Goal: Task Accomplishment & Management: Complete application form

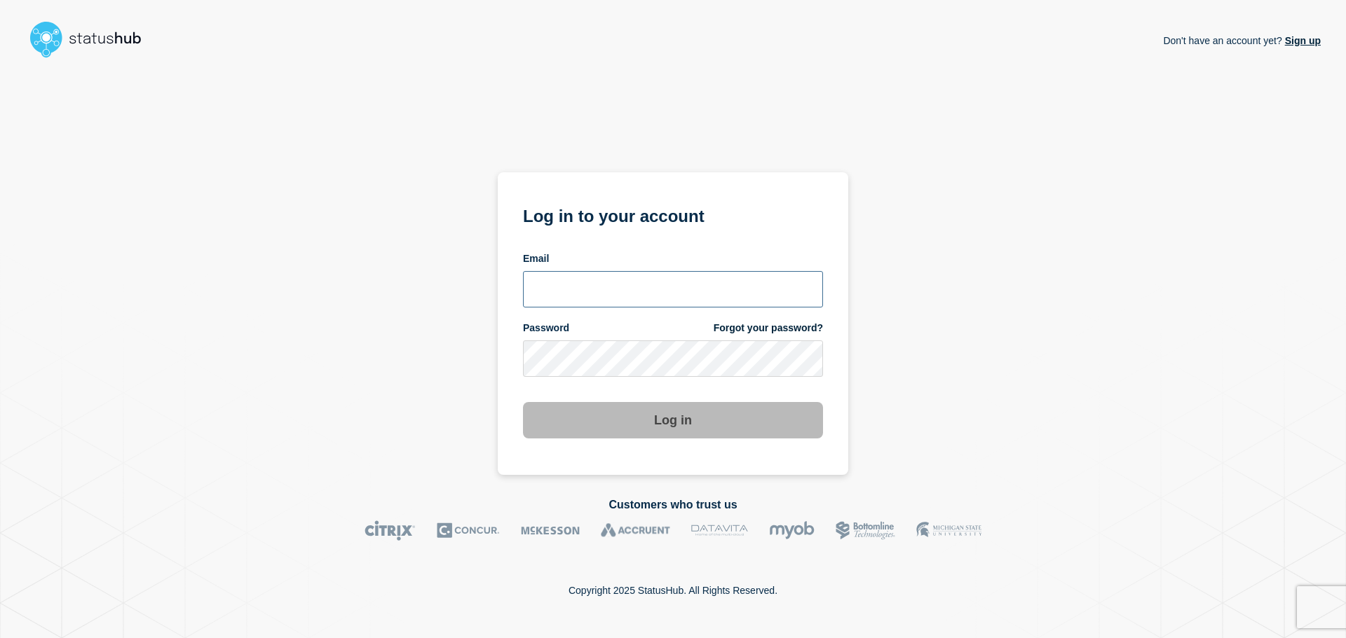
click at [620, 296] on input "email input" at bounding box center [673, 289] width 300 height 36
type input "matthias@augsburg.edu"
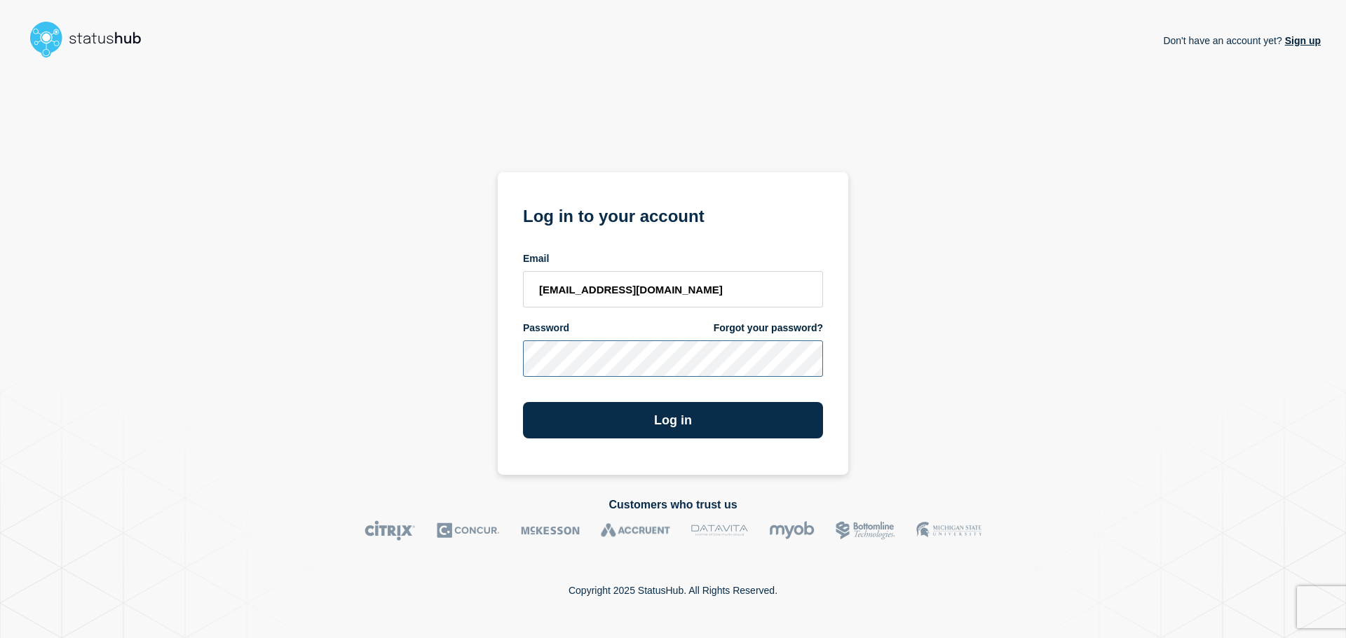
click at [523, 402] on button "Log in" at bounding box center [673, 420] width 300 height 36
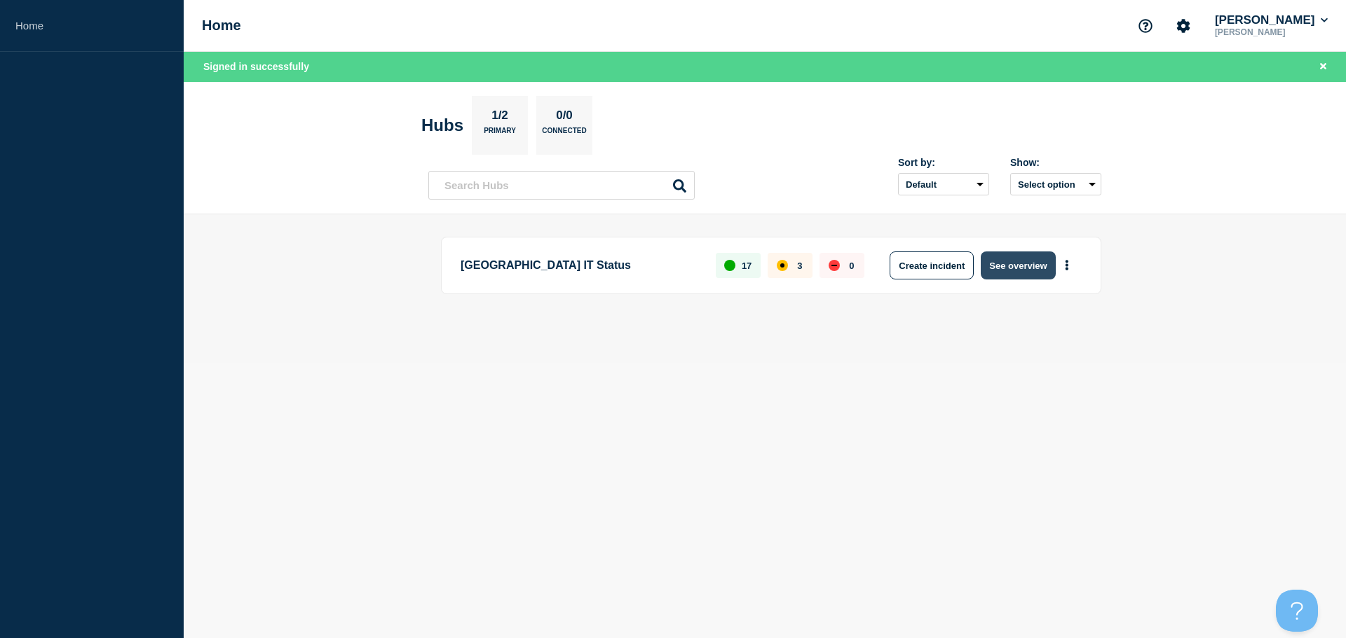
click at [1027, 269] on button "See overview" at bounding box center [1017, 266] width 74 height 28
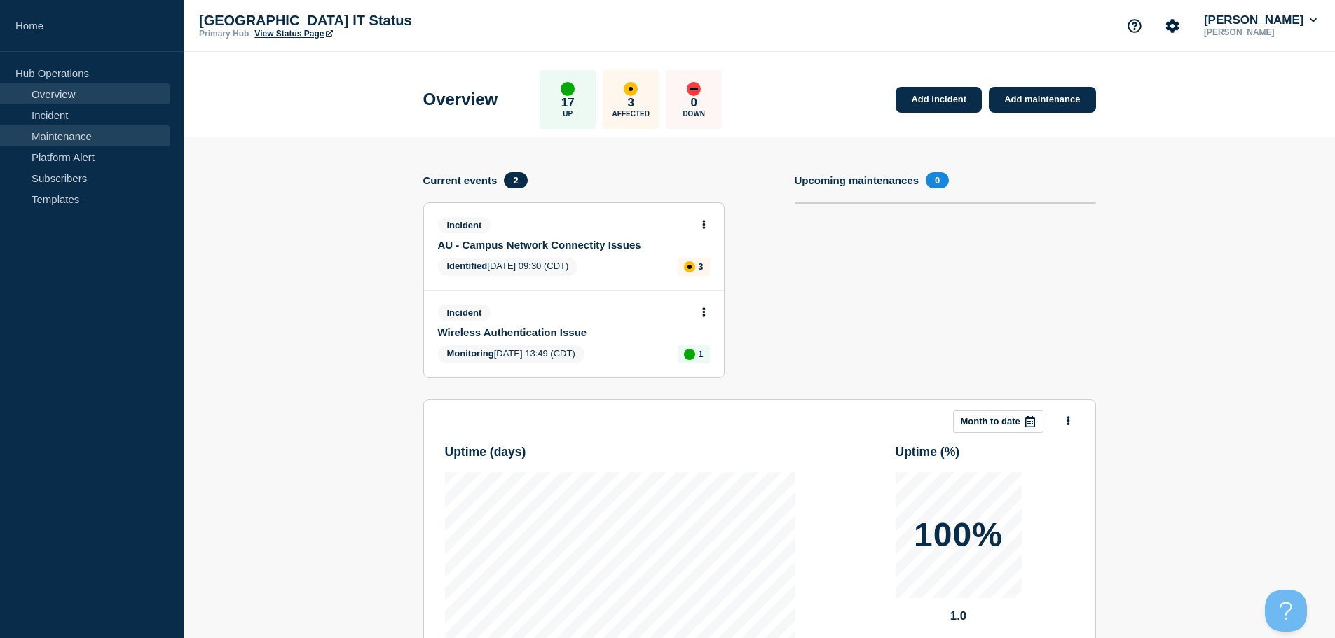
click at [52, 137] on link "Maintenance" at bounding box center [85, 135] width 170 height 21
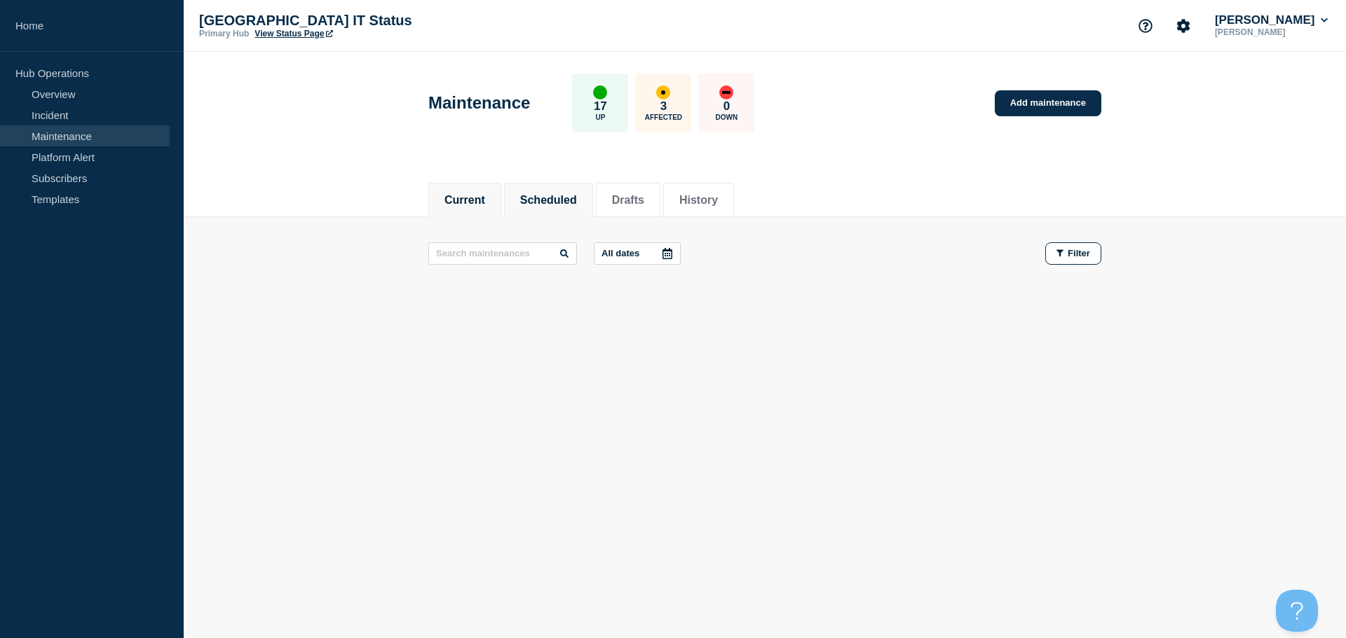
click at [566, 197] on button "Scheduled" at bounding box center [548, 200] width 57 height 13
click at [478, 196] on button "Current" at bounding box center [464, 200] width 41 height 13
click at [556, 200] on button "Scheduled" at bounding box center [548, 200] width 57 height 13
click at [644, 200] on button "Drafts" at bounding box center [628, 200] width 32 height 13
click at [711, 204] on button "History" at bounding box center [698, 200] width 39 height 13
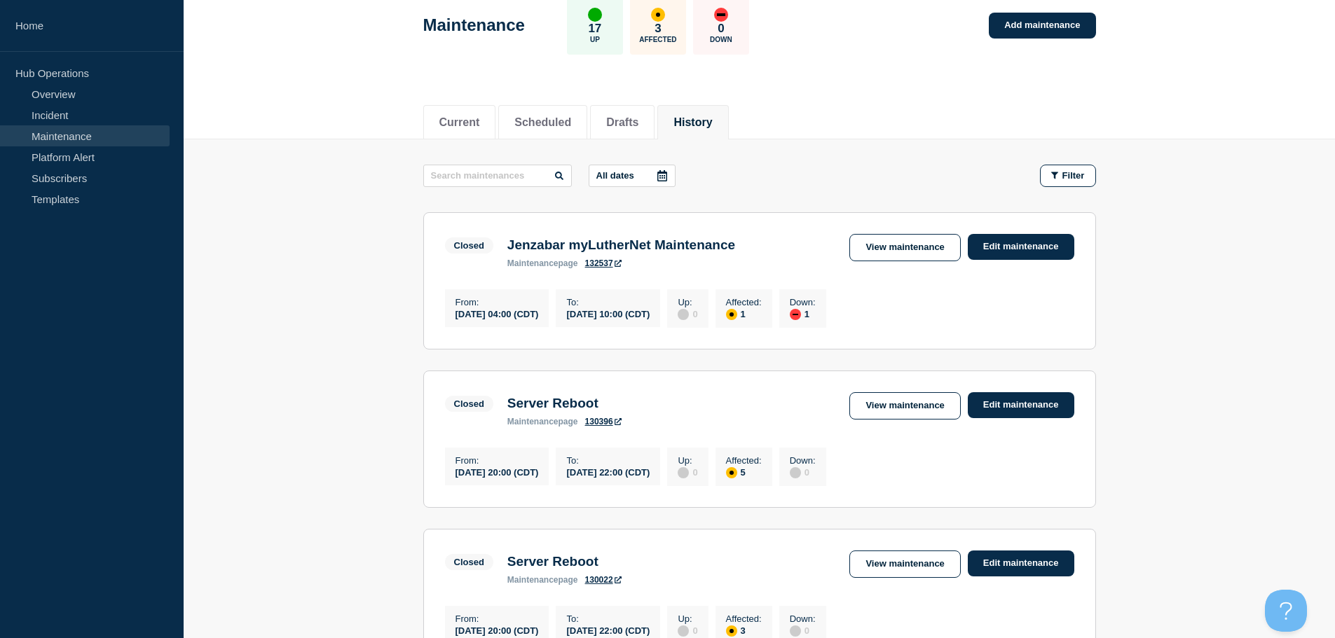
scroll to position [70, 0]
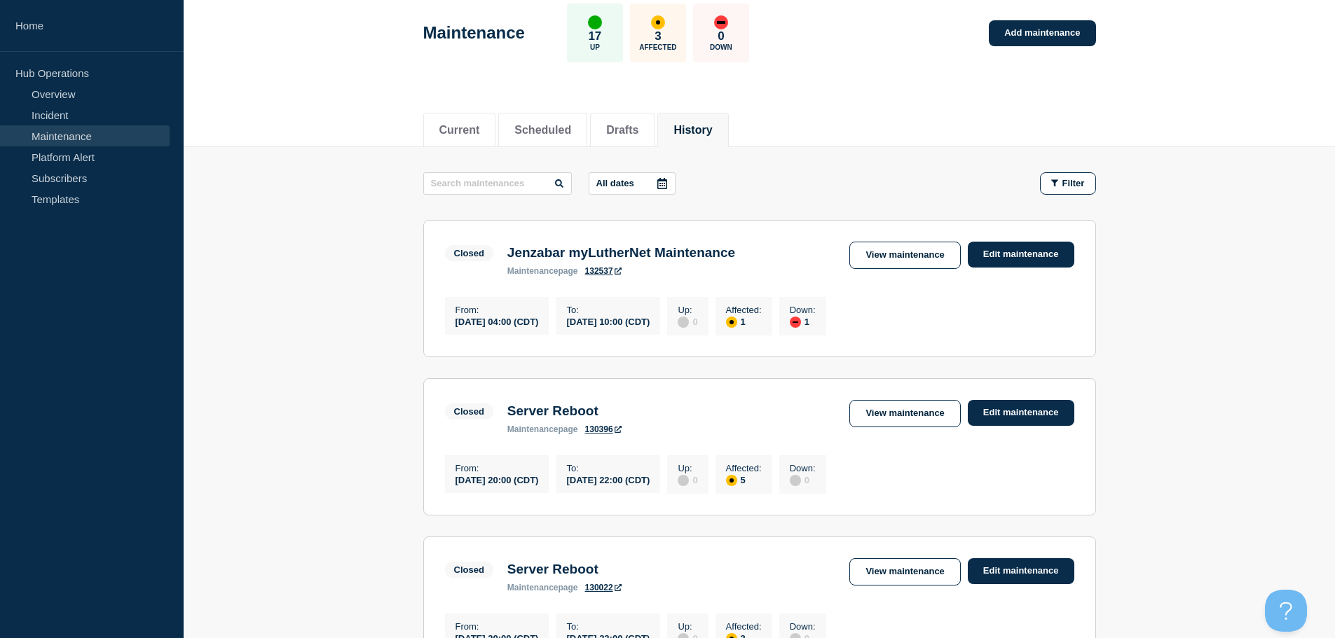
click at [599, 435] on link "130396" at bounding box center [603, 430] width 36 height 10
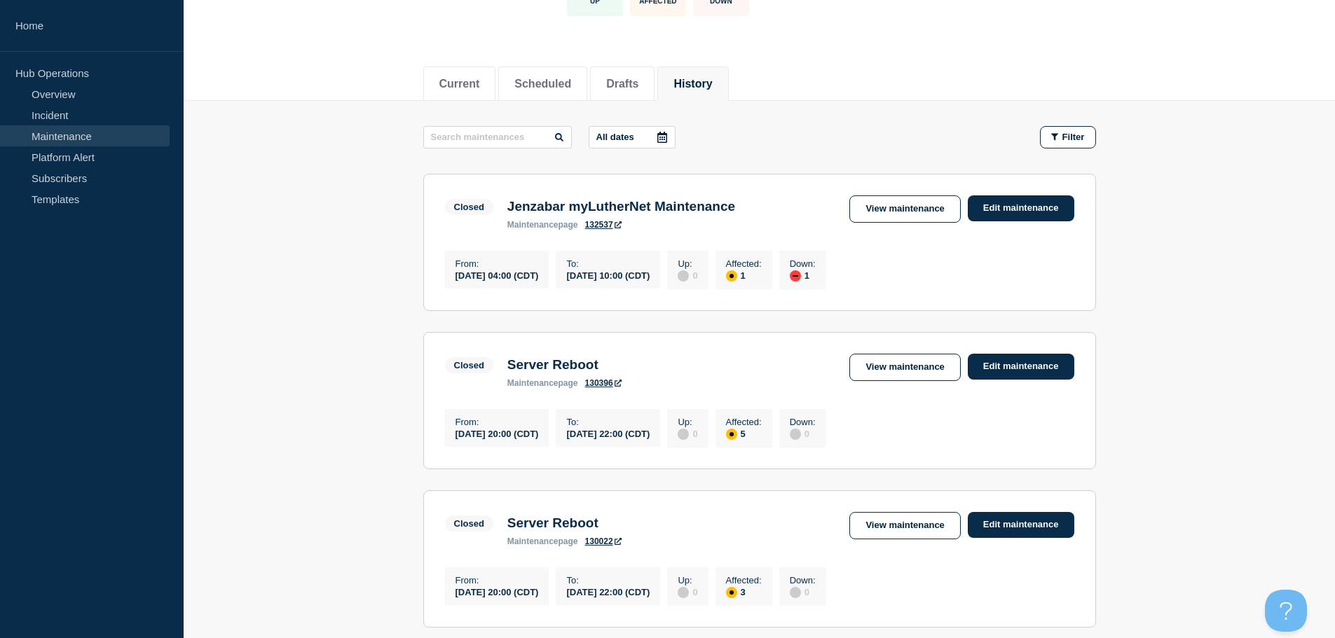
scroll to position [140, 0]
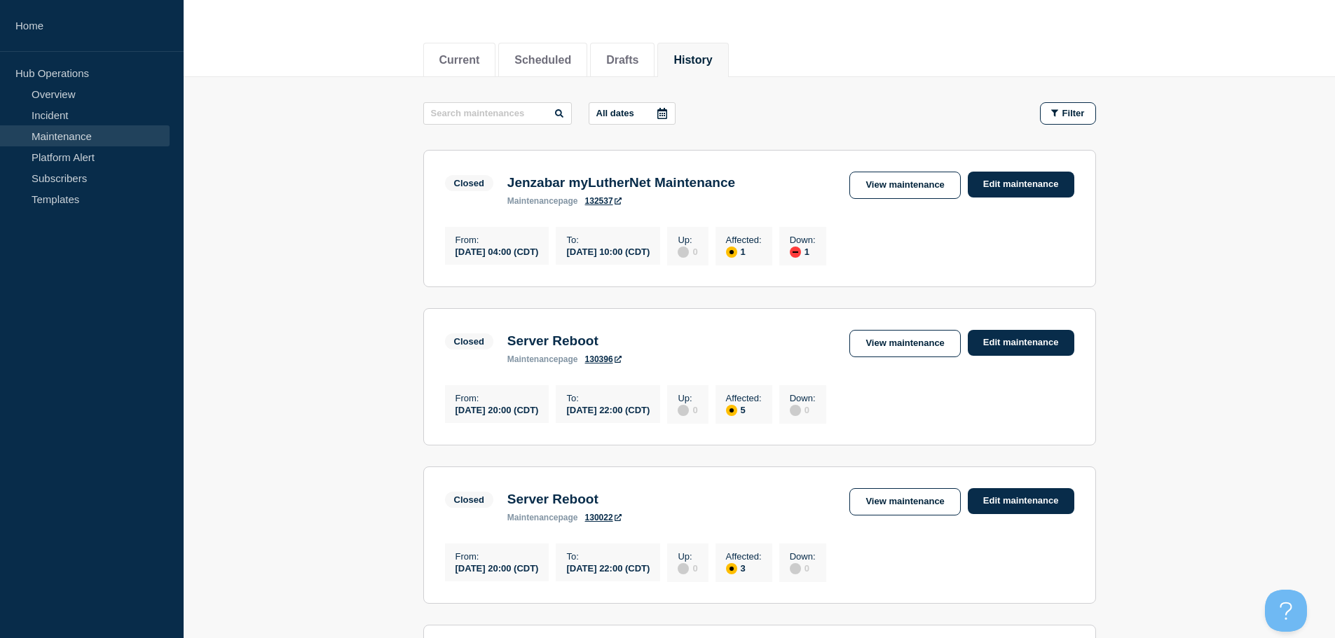
click at [606, 523] on link "130022" at bounding box center [603, 518] width 36 height 10
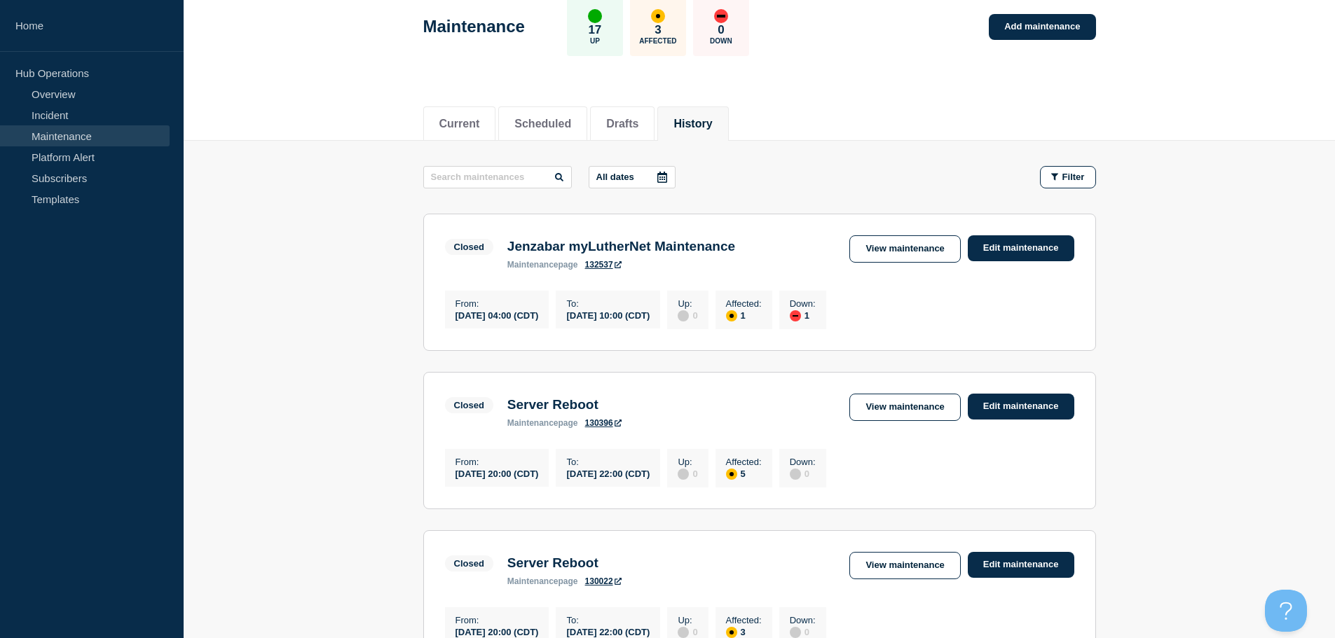
scroll to position [0, 0]
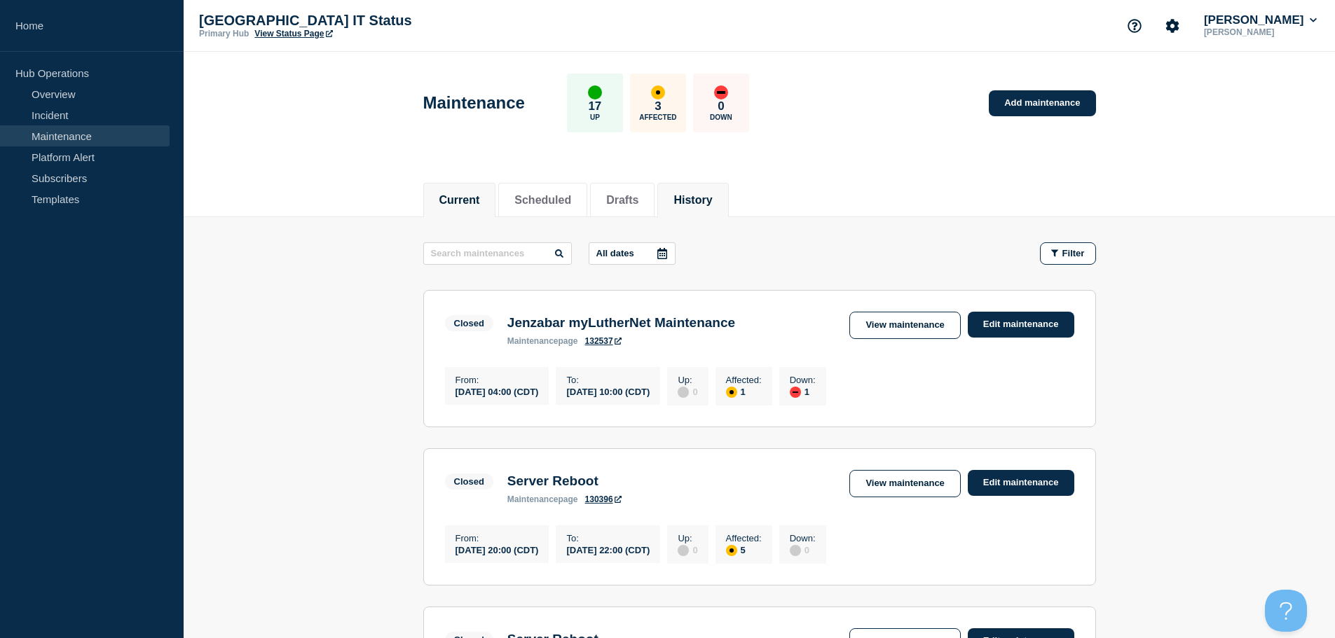
click at [452, 194] on button "Current" at bounding box center [459, 200] width 41 height 13
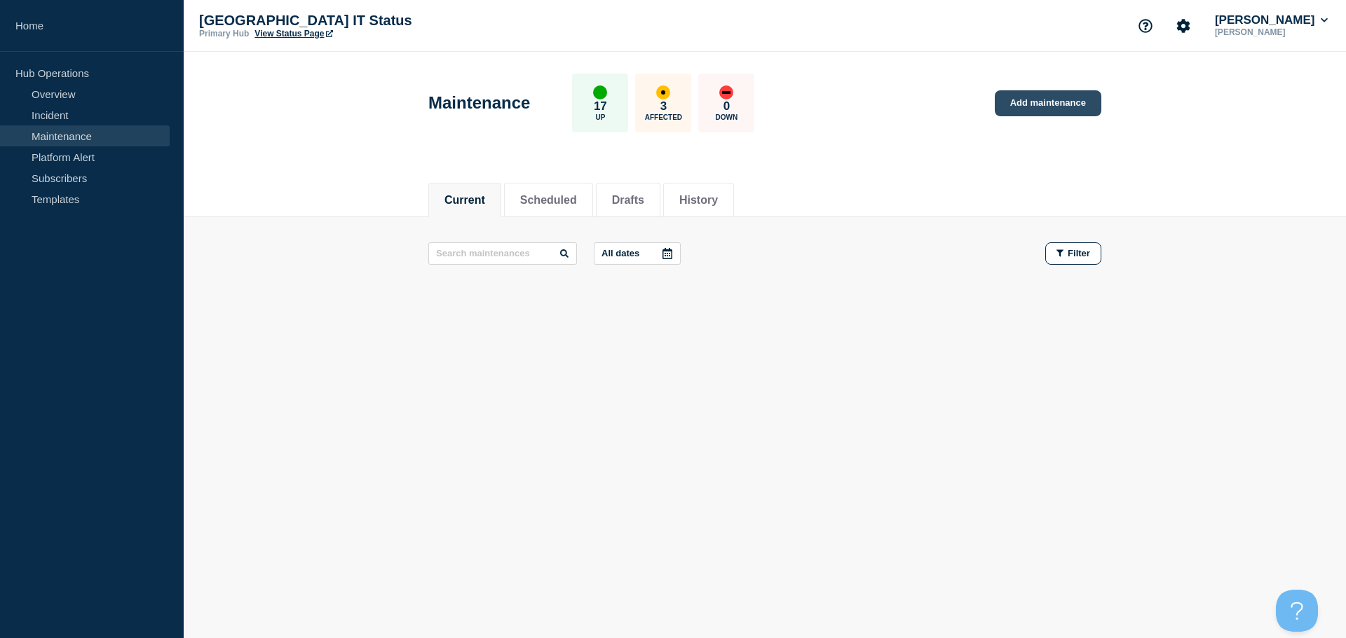
click at [1026, 103] on link "Add maintenance" at bounding box center [1048, 103] width 107 height 26
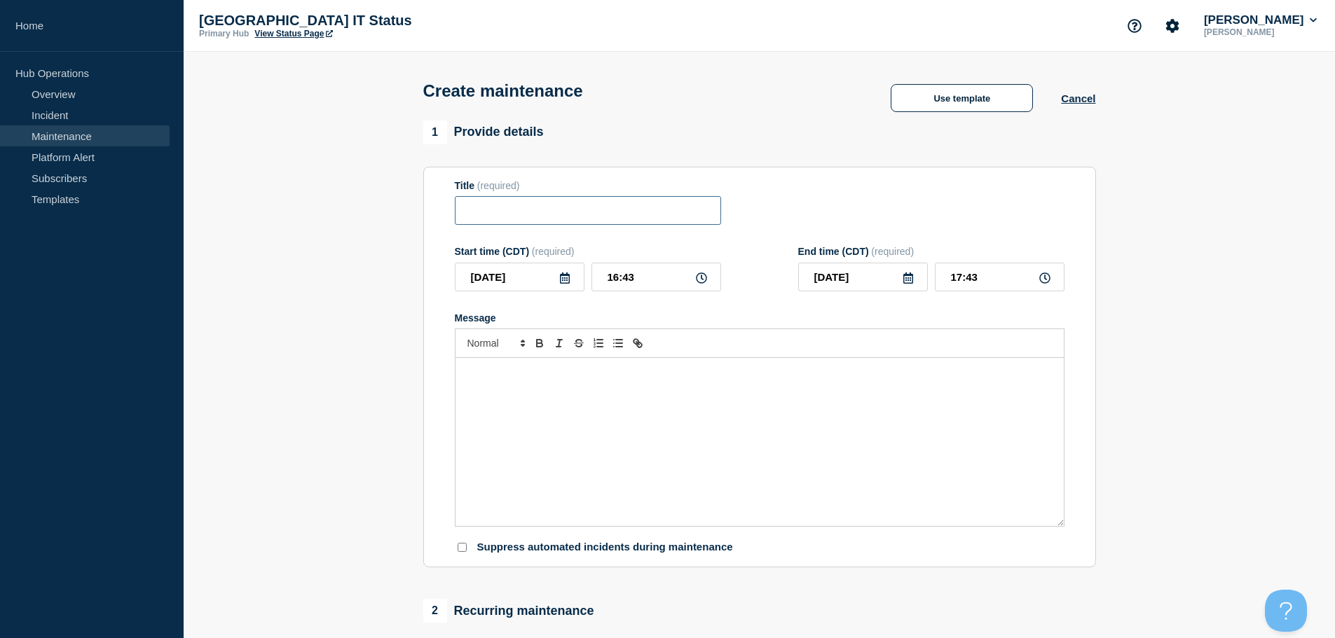
click at [504, 219] on input "Title" at bounding box center [588, 210] width 266 height 29
type input "Server Reboots"
click at [607, 418] on div "Message" at bounding box center [760, 442] width 608 height 168
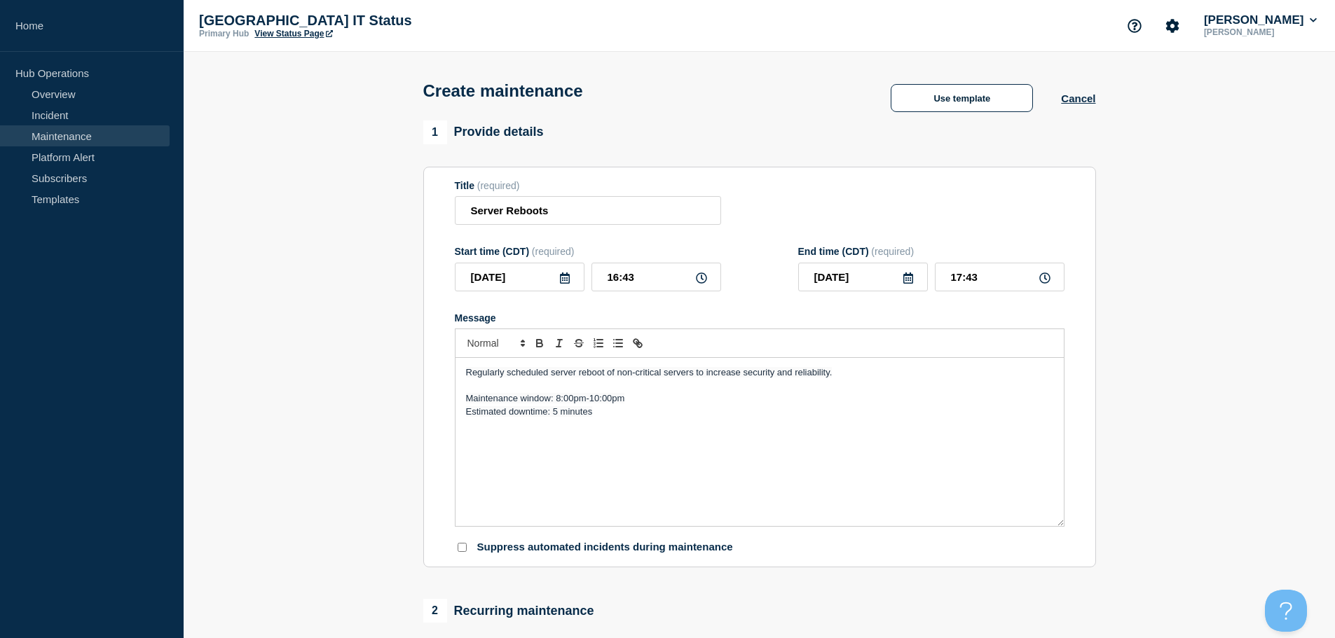
click at [703, 283] on icon at bounding box center [701, 278] width 11 height 11
click at [700, 280] on icon at bounding box center [701, 278] width 11 height 11
click at [649, 282] on input "16:43" at bounding box center [657, 277] width 130 height 29
drag, startPoint x: 649, startPoint y: 282, endPoint x: 517, endPoint y: 280, distance: 131.8
click at [517, 280] on div "2025-09-17 16:43" at bounding box center [588, 277] width 266 height 29
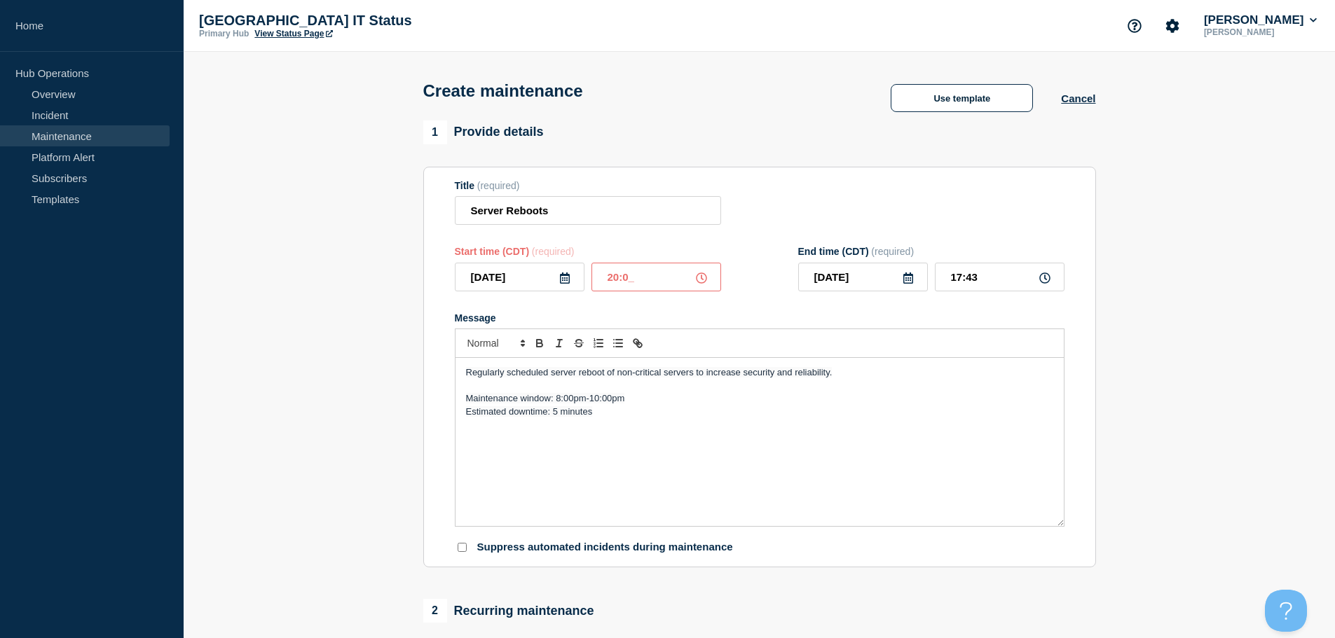
type input "20:00"
drag, startPoint x: 996, startPoint y: 281, endPoint x: 898, endPoint y: 276, distance: 98.2
click at [898, 276] on div "2025-09-17 21:00" at bounding box center [931, 277] width 266 height 29
type input "22:00"
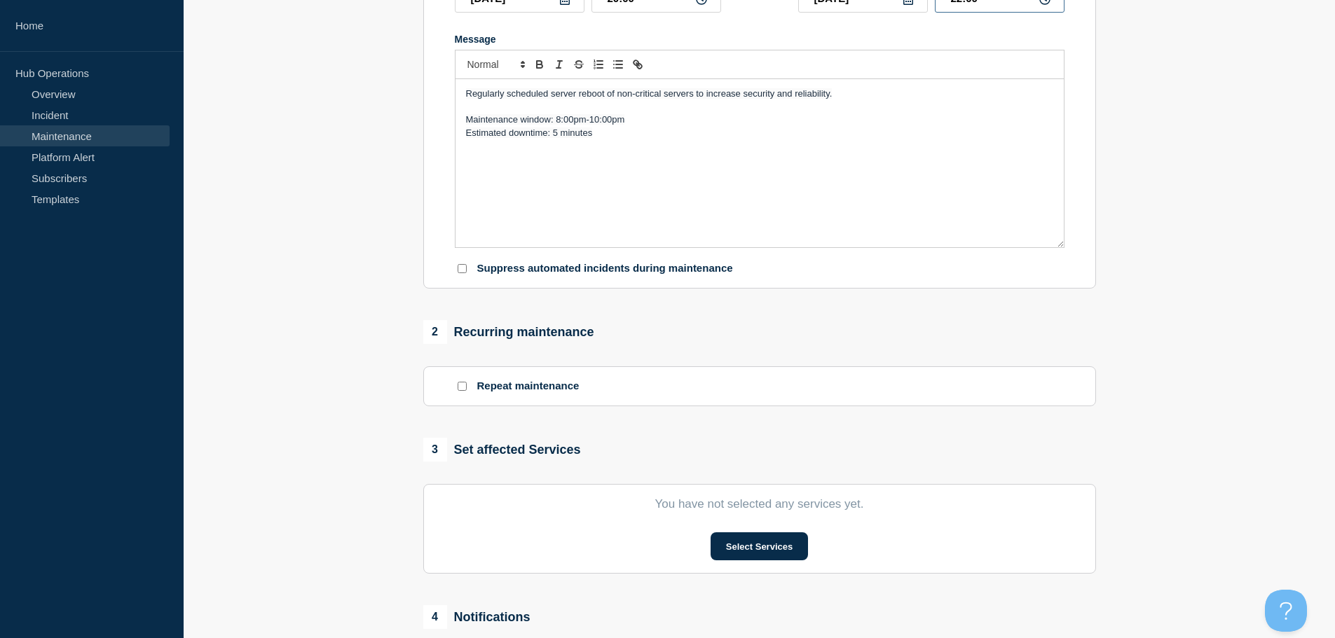
scroll to position [280, 0]
click at [461, 387] on input "Repeat maintenance" at bounding box center [462, 385] width 9 height 9
checkbox input "true"
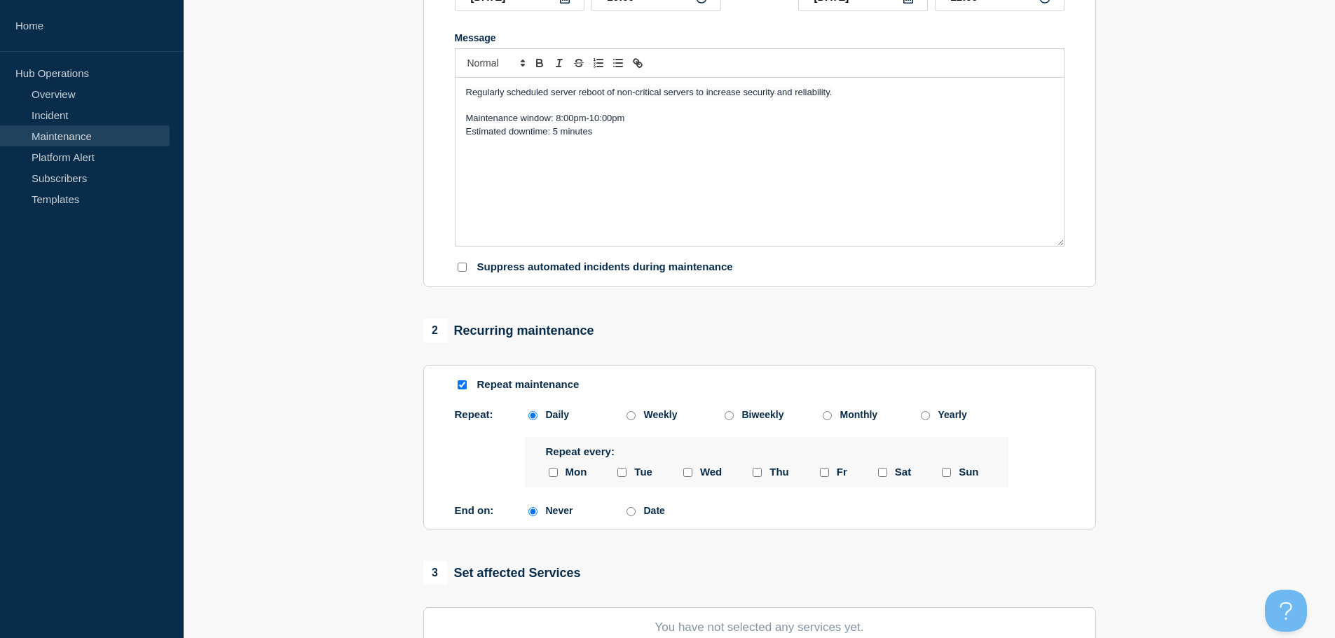
click at [826, 418] on input "Monthly" at bounding box center [827, 415] width 9 height 9
radio input "true"
radio input "false"
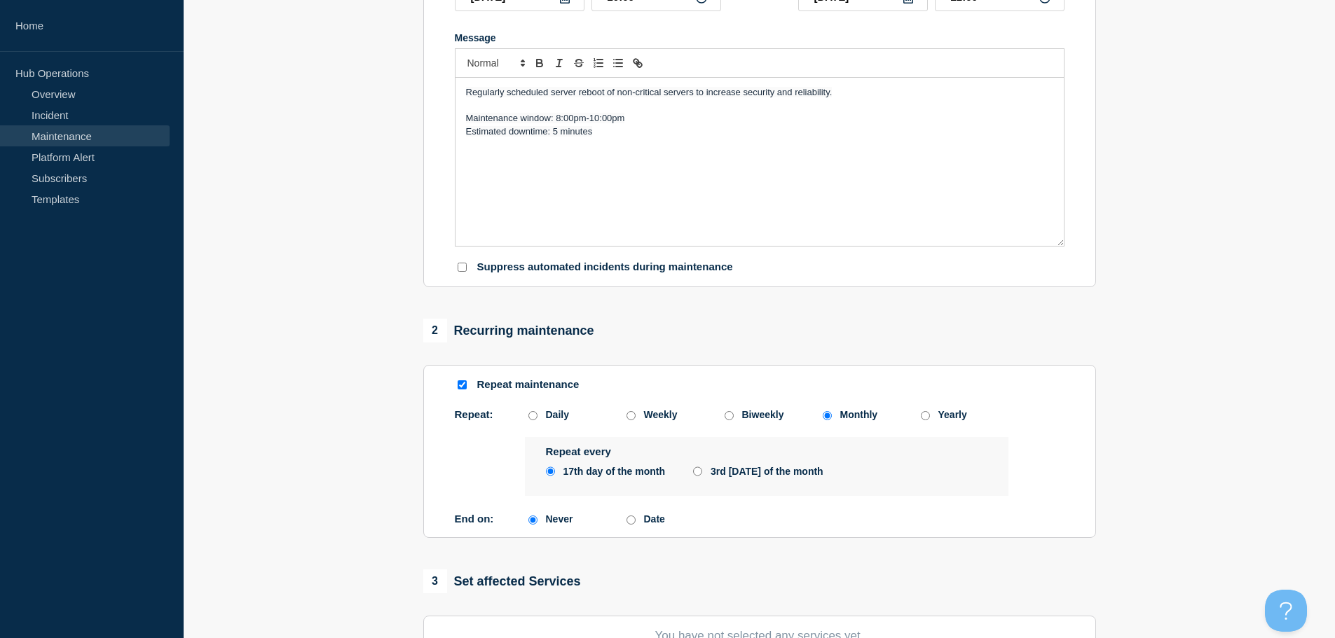
click at [698, 474] on input "3rd Wednesday of the month" at bounding box center [697, 471] width 9 height 11
radio input "true"
radio input "false"
click at [629, 524] on input "Date" at bounding box center [631, 520] width 9 height 9
radio input "true"
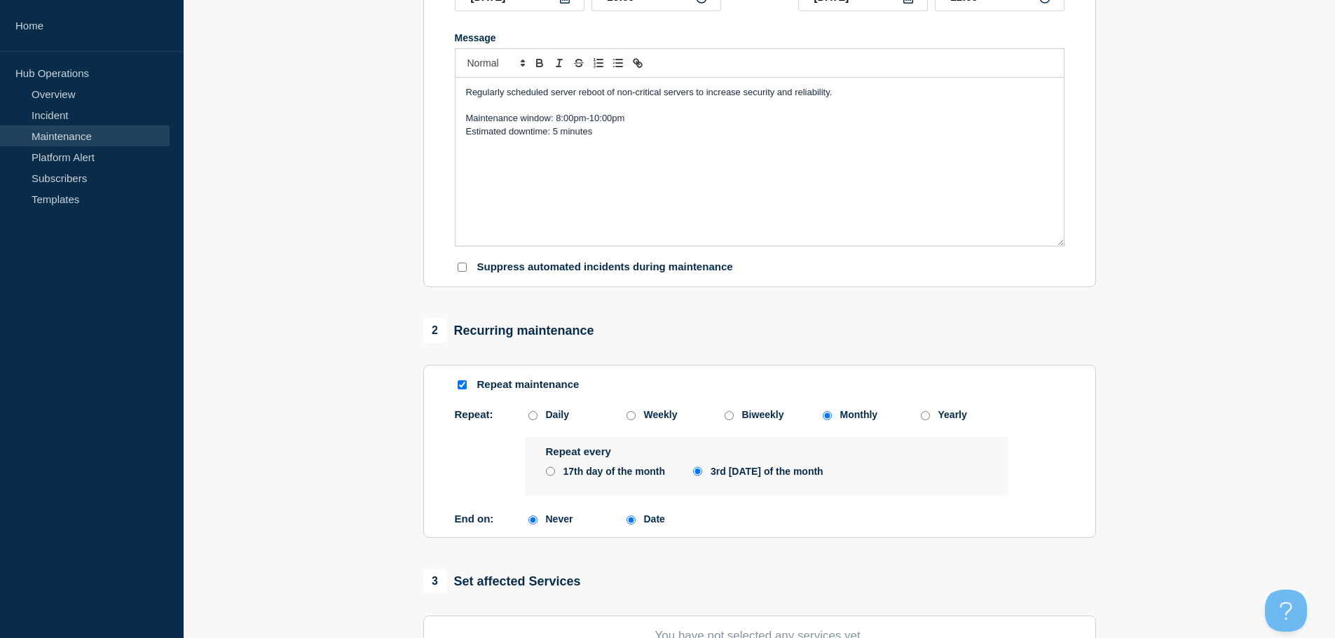
radio input "false"
click at [782, 533] on icon at bounding box center [780, 528] width 10 height 11
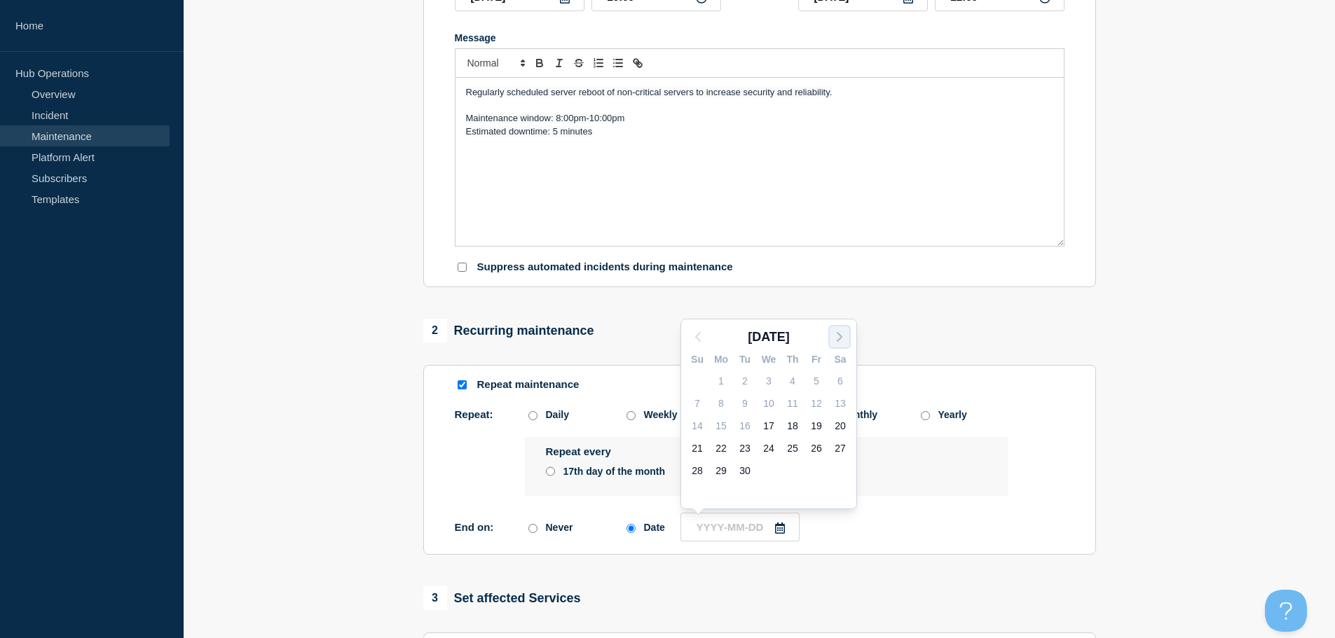
click at [836, 335] on icon "button" at bounding box center [839, 337] width 17 height 17
click at [836, 335] on div "Sep 2025 Su Mo Tu We Th Fr Sa 31 1 2 3 4 5 6 7 8 9 10 11 12 13 14 15 16 17 18 1…" at bounding box center [768, 414] width 175 height 189
click at [836, 335] on icon "button" at bounding box center [839, 337] width 17 height 17
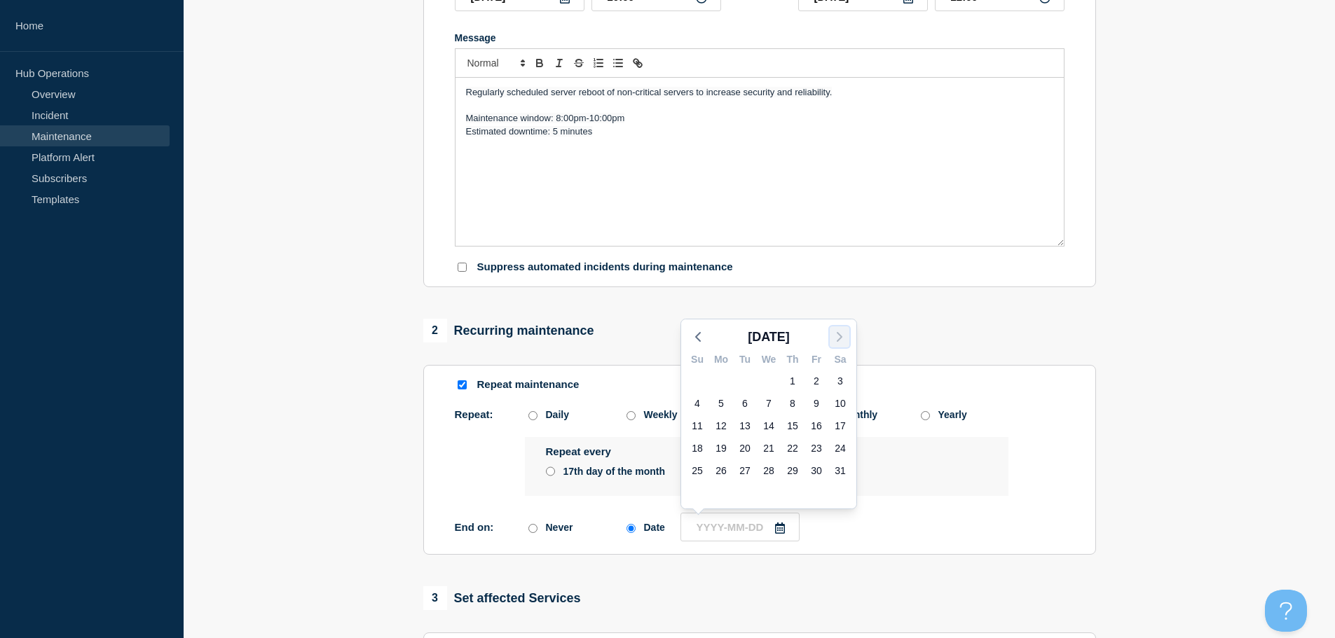
click at [836, 335] on icon "button" at bounding box center [839, 337] width 17 height 17
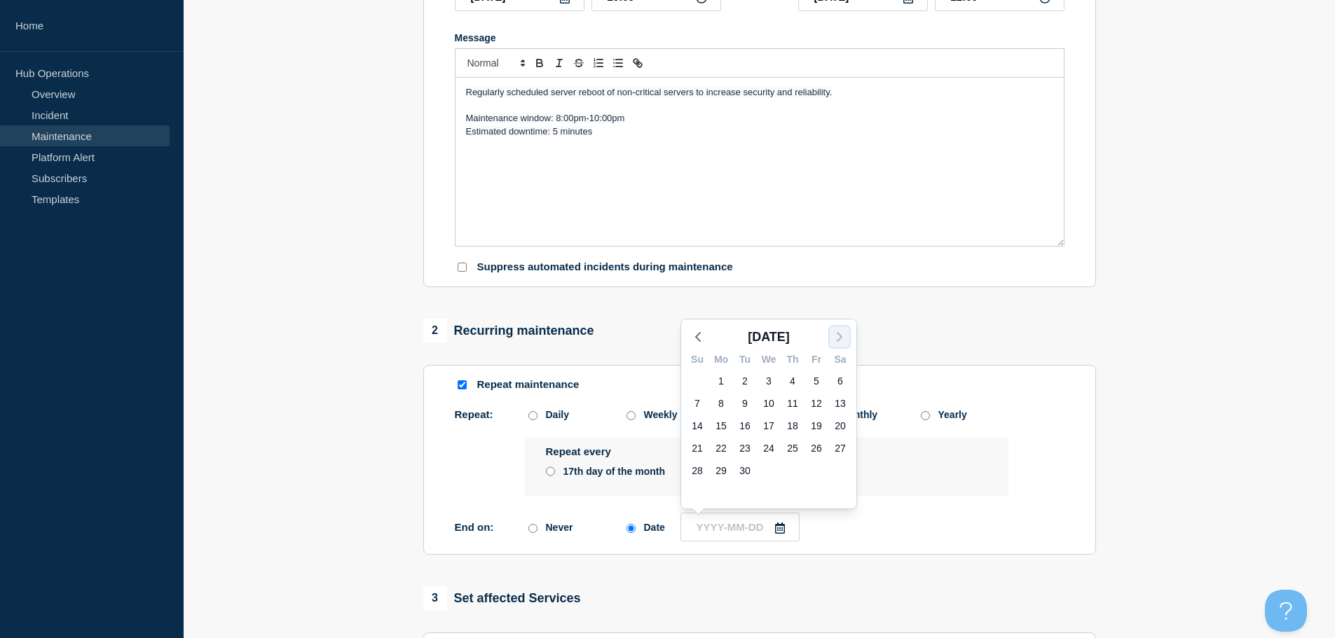
click at [836, 335] on icon "button" at bounding box center [839, 337] width 17 height 17
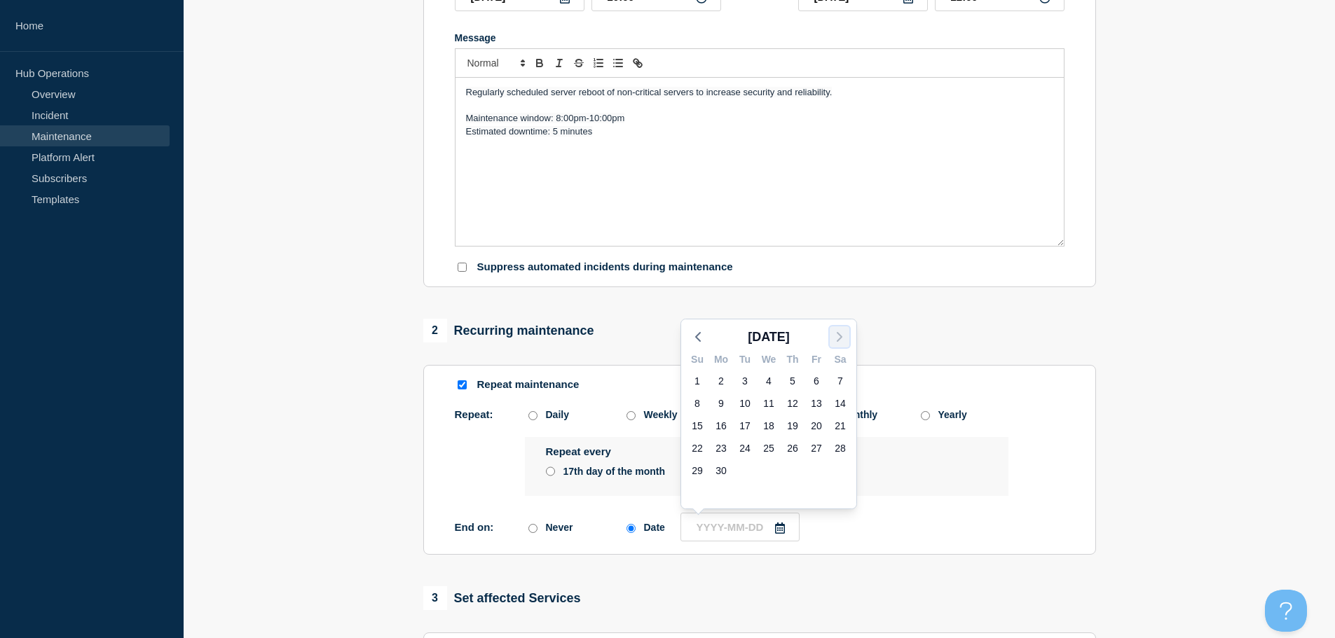
click at [836, 335] on icon "button" at bounding box center [839, 337] width 17 height 17
click at [791, 470] on div "31" at bounding box center [793, 471] width 20 height 20
type input "2026-12-31"
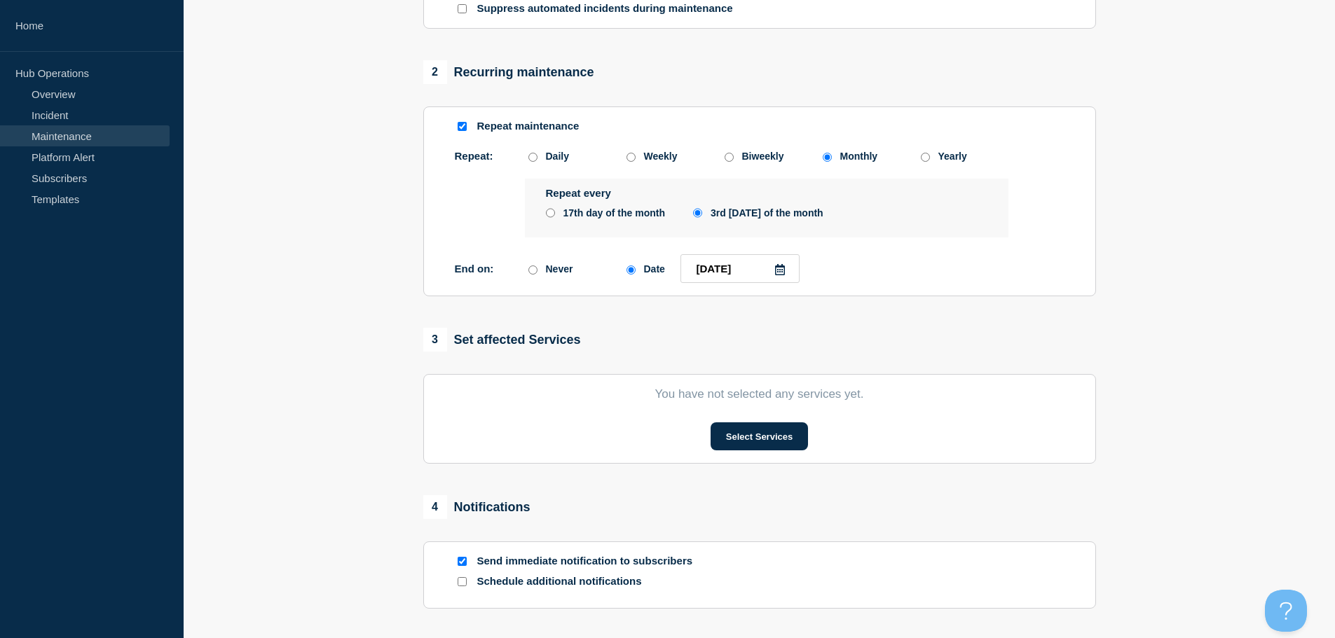
scroll to position [561, 0]
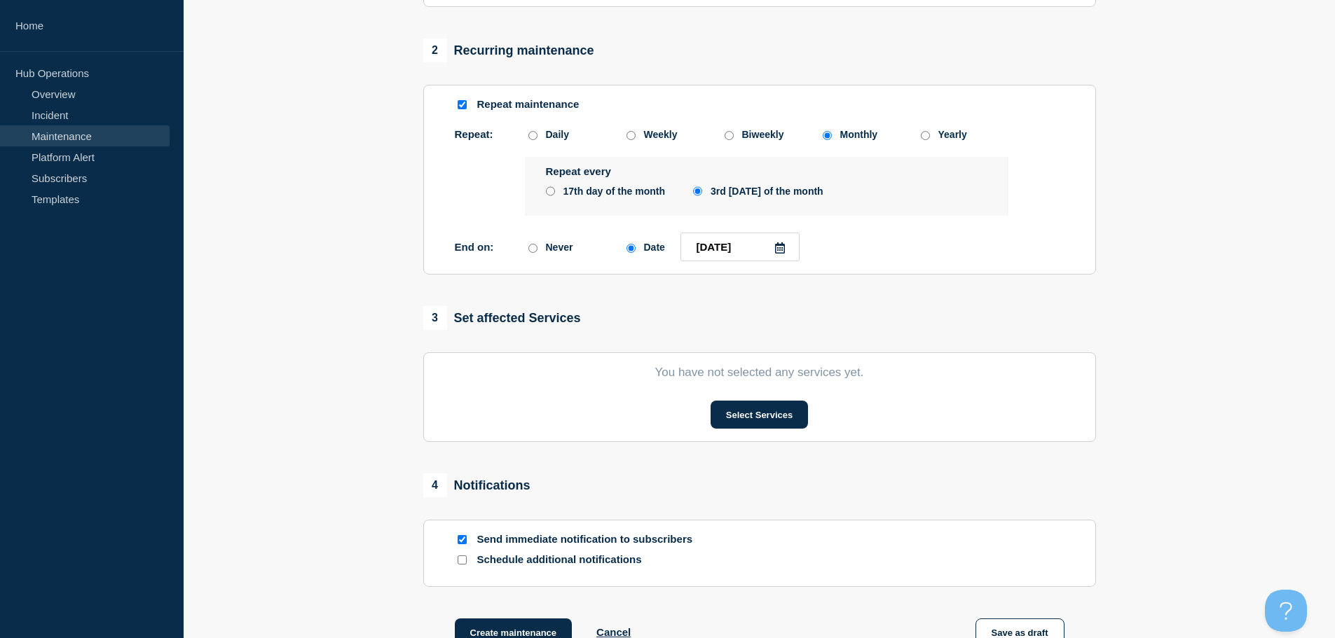
click at [462, 542] on input "Send immediate notification to subscribers" at bounding box center [462, 539] width 9 height 9
checkbox input "false"
click at [749, 414] on button "Select Services" at bounding box center [759, 415] width 97 height 28
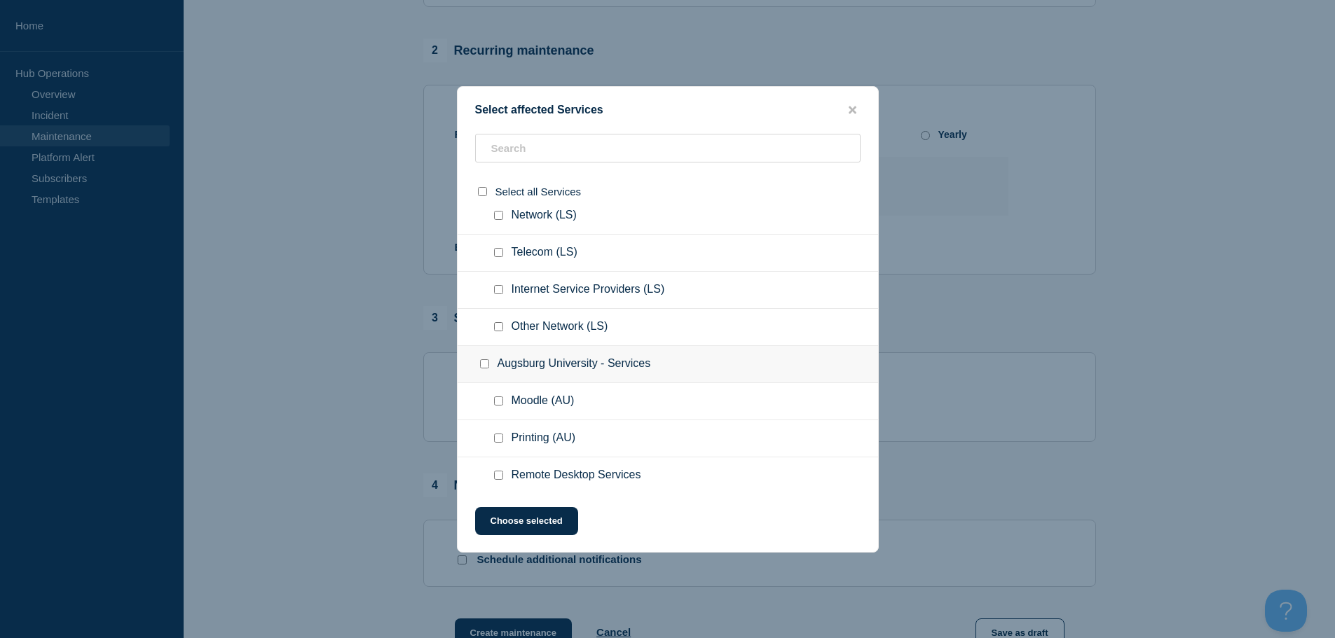
scroll to position [421, 0]
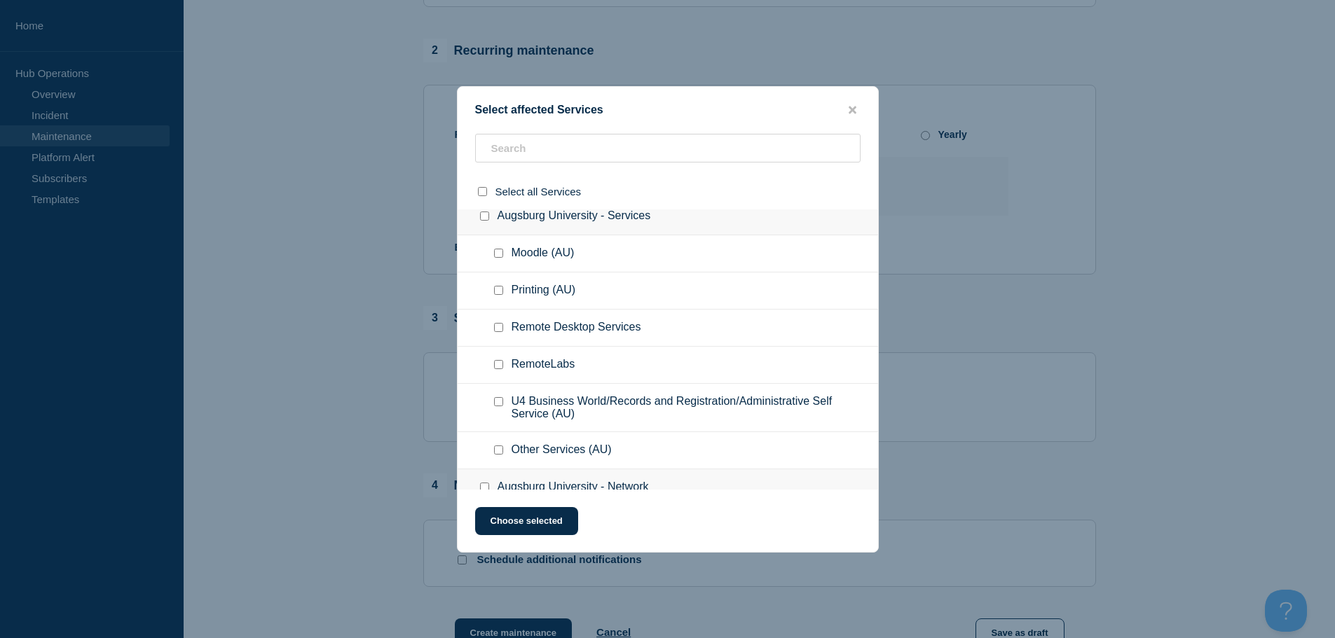
click at [496, 329] on input "Remote Desktop Services checkbox" at bounding box center [498, 327] width 9 height 9
checkbox input "true"
click at [497, 366] on input "RemoteLabs checkbox" at bounding box center [498, 364] width 9 height 9
checkbox input "true"
click at [500, 450] on input "Other Services (AU) checkbox" at bounding box center [498, 450] width 9 height 9
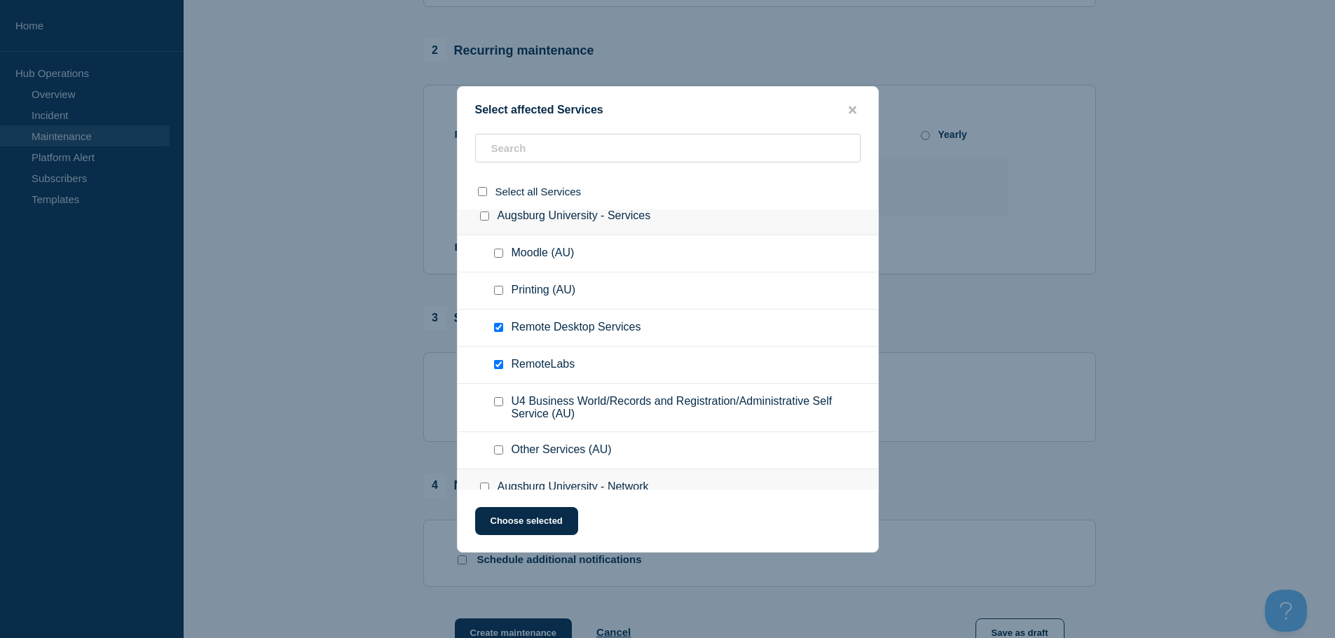
checkbox input "true"
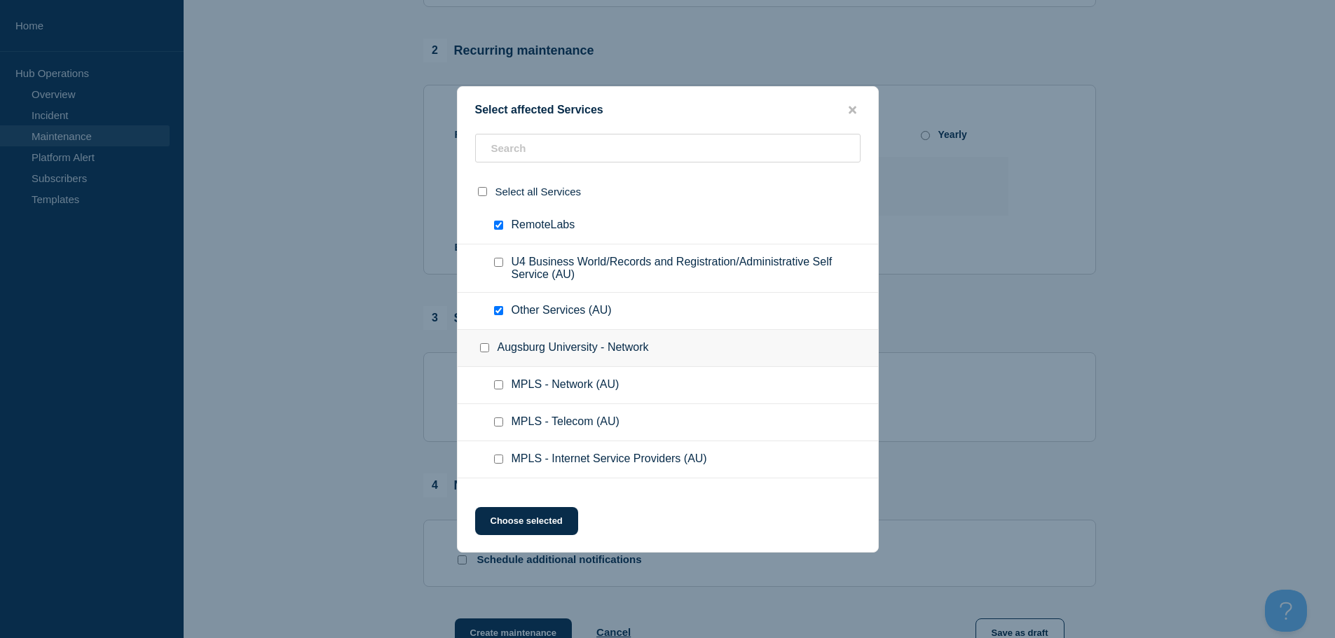
scroll to position [561, 0]
click at [524, 521] on button "Choose selected" at bounding box center [526, 521] width 103 height 28
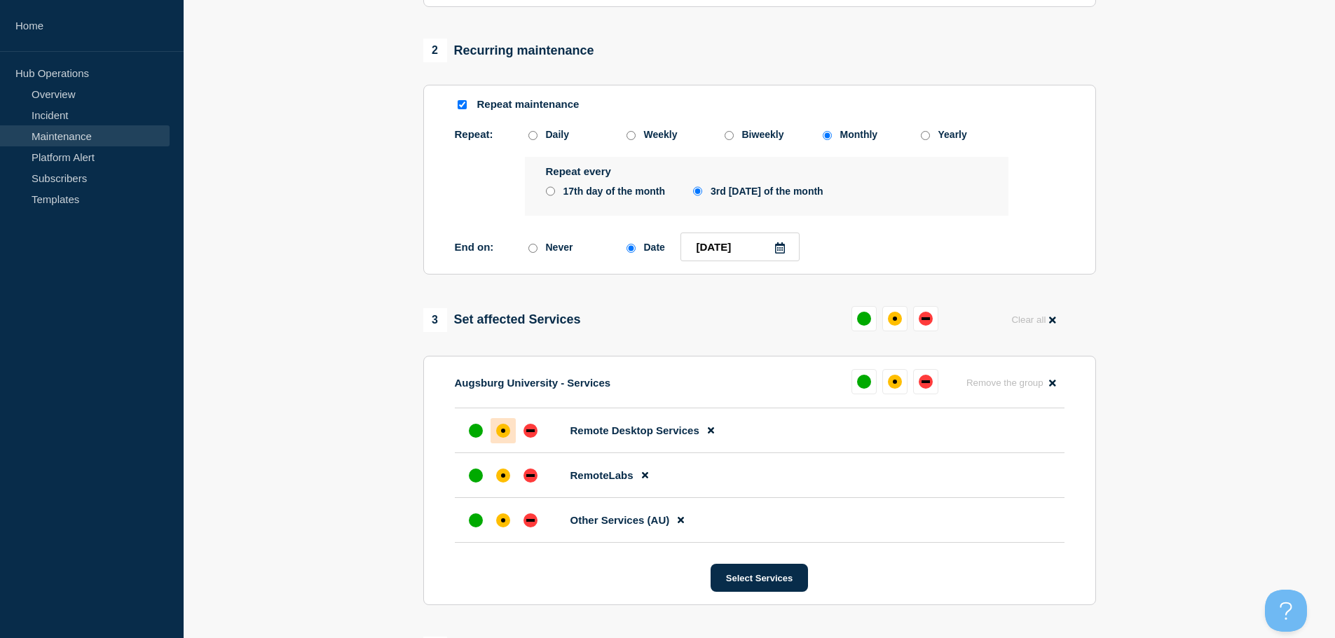
click at [503, 433] on div "affected" at bounding box center [503, 431] width 4 height 4
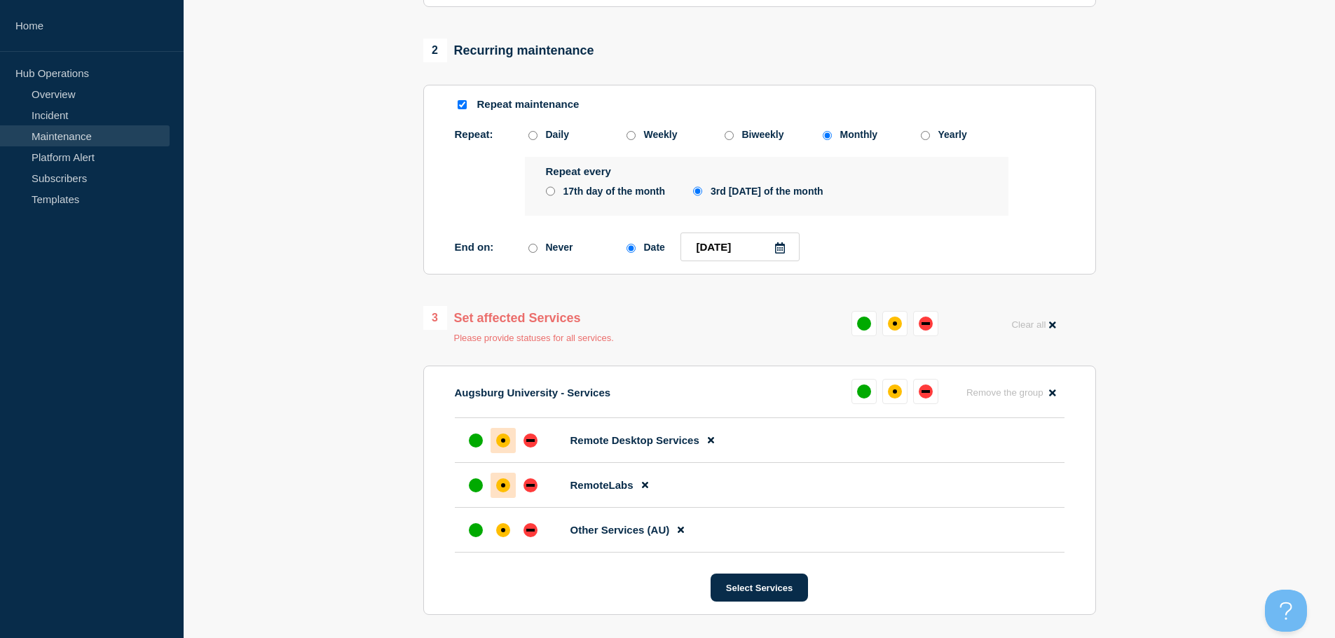
click at [506, 479] on div at bounding box center [503, 485] width 25 height 25
click at [506, 526] on div at bounding box center [503, 530] width 25 height 25
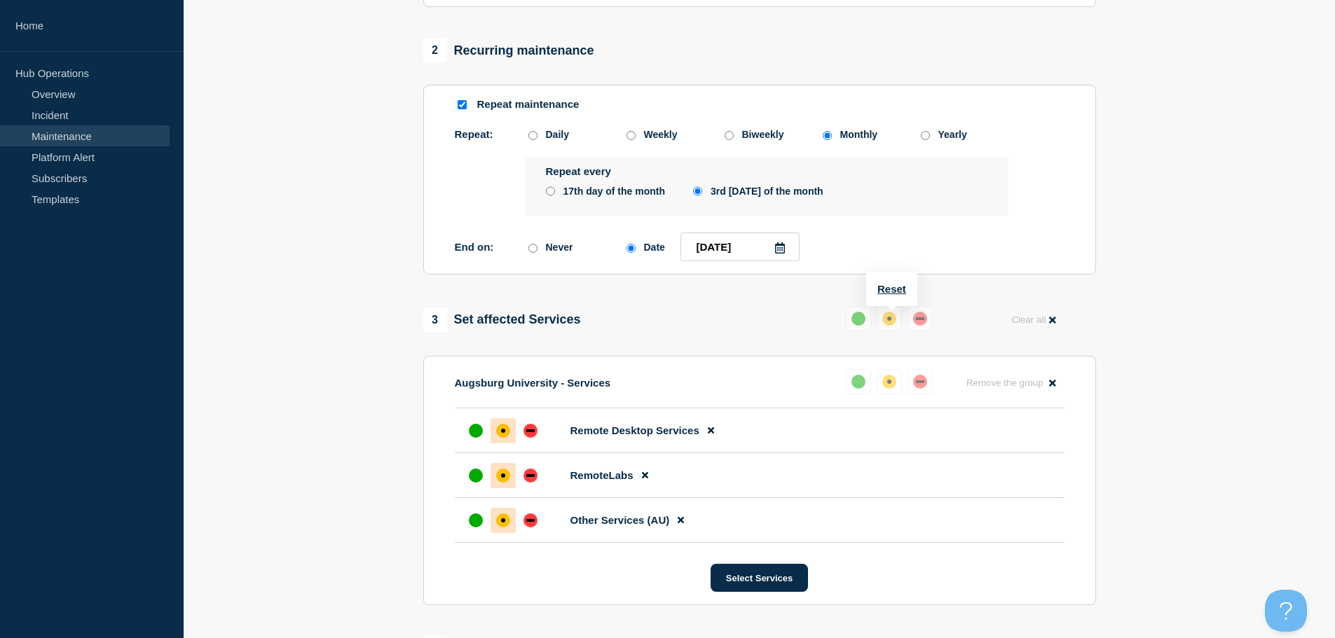
click at [890, 326] on div "affected" at bounding box center [889, 319] width 14 height 14
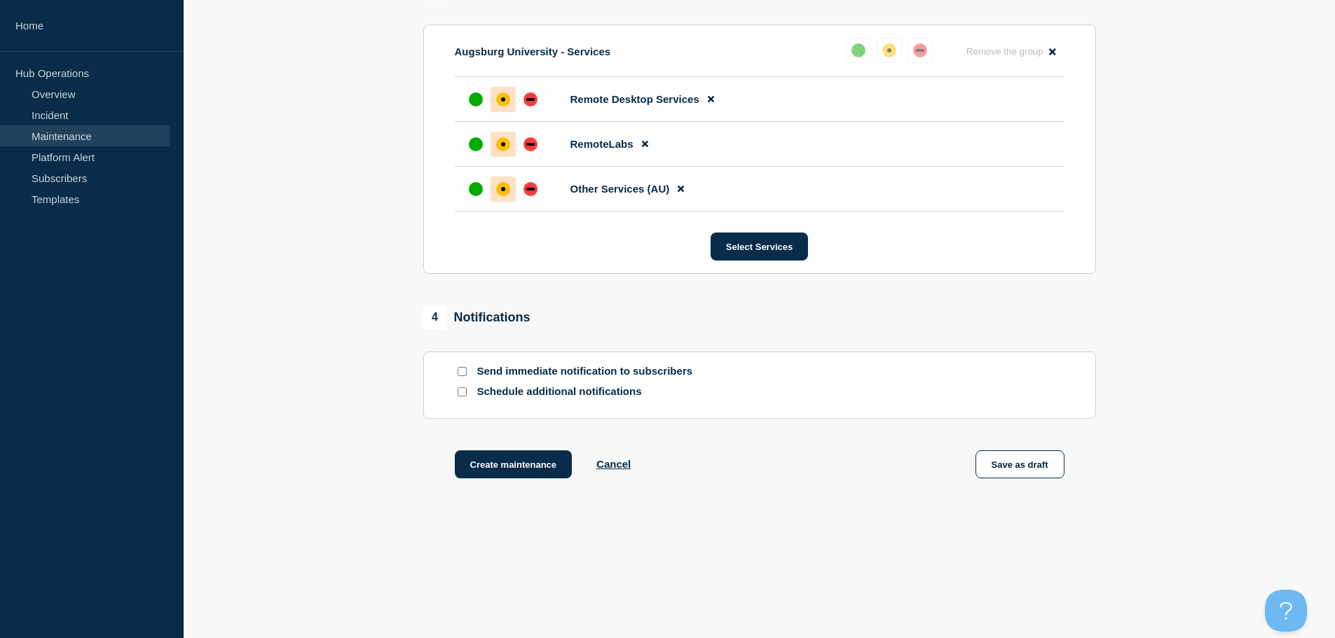
scroll to position [897, 0]
click at [528, 469] on button "Create maintenance" at bounding box center [514, 463] width 118 height 28
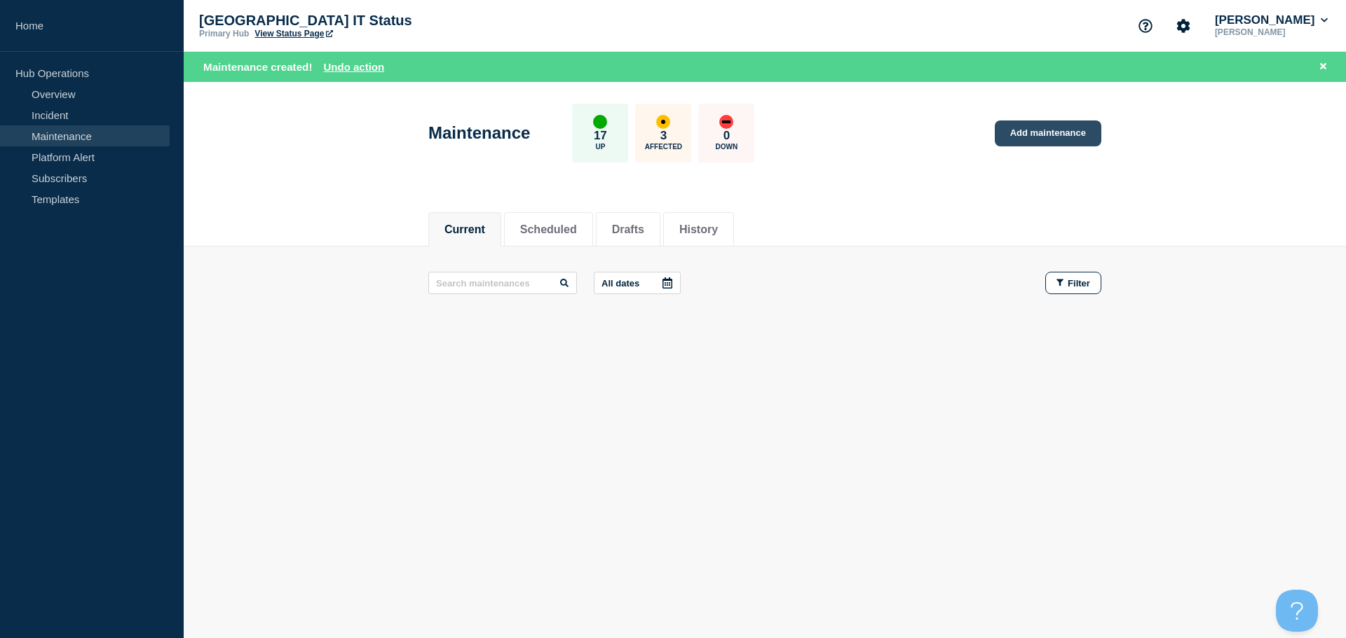
click at [1045, 133] on link "Add maintenance" at bounding box center [1048, 134] width 107 height 26
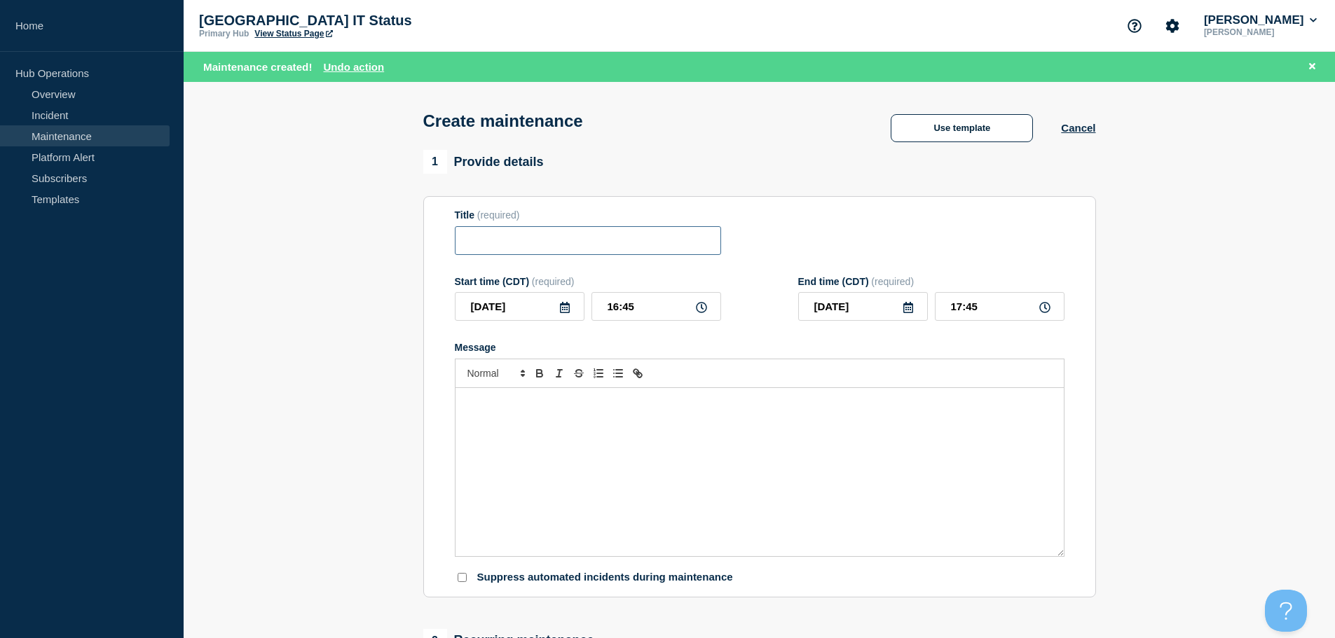
click at [596, 243] on input "Title" at bounding box center [588, 240] width 266 height 29
type input "Server Reboots"
click at [566, 311] on icon at bounding box center [565, 307] width 10 height 11
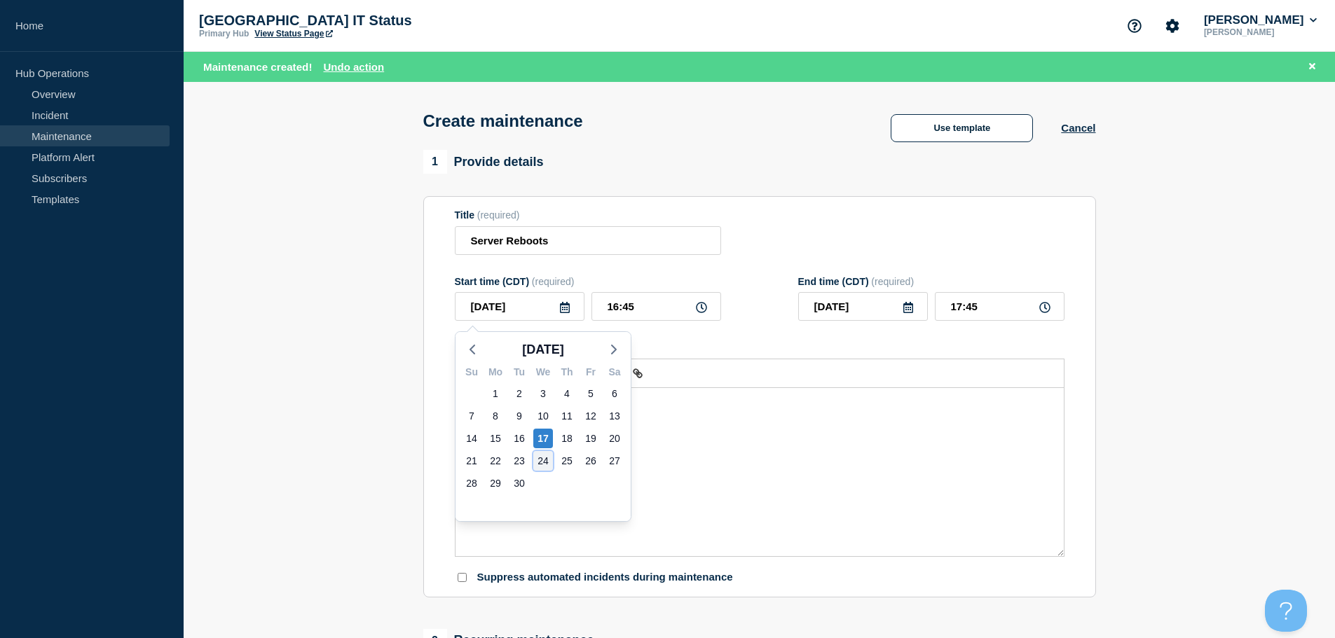
click at [543, 460] on div "24" at bounding box center [543, 461] width 20 height 20
type input "2025-09-24"
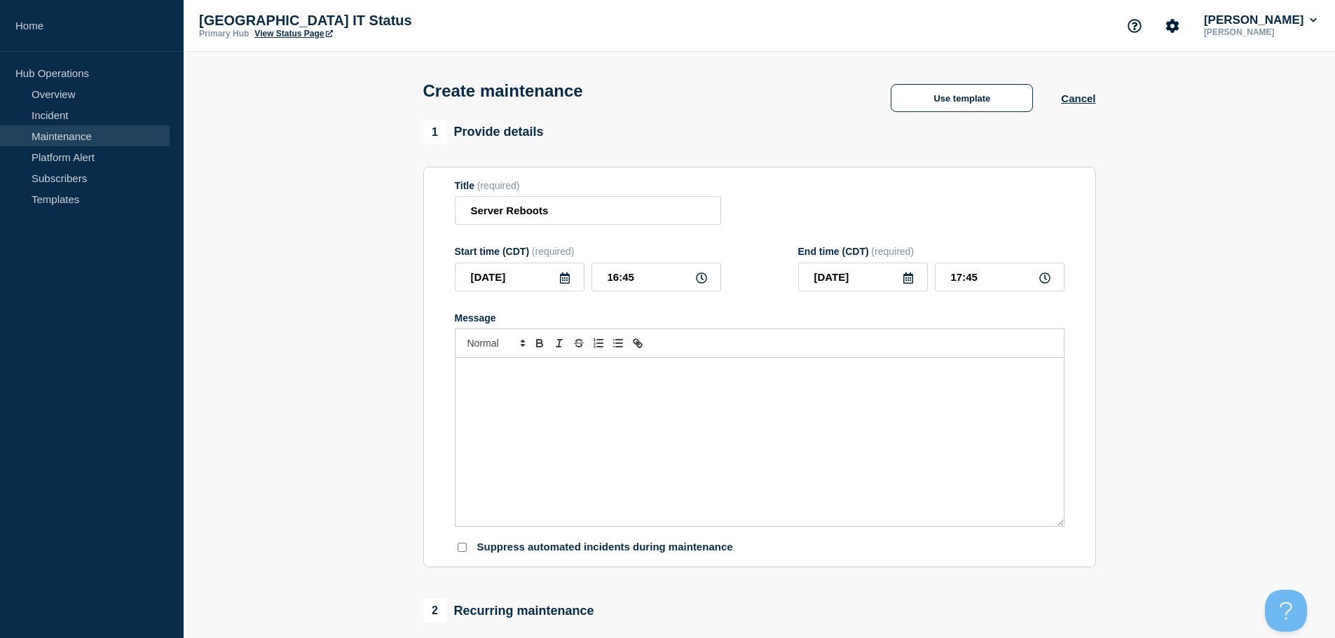
click at [701, 280] on icon at bounding box center [701, 278] width 11 height 11
click at [636, 282] on input "16:45" at bounding box center [657, 277] width 130 height 29
drag, startPoint x: 639, startPoint y: 280, endPoint x: 468, endPoint y: 279, distance: 171.0
click at [468, 279] on div "2025-09-24 16:45" at bounding box center [588, 277] width 266 height 29
type input "20:00"
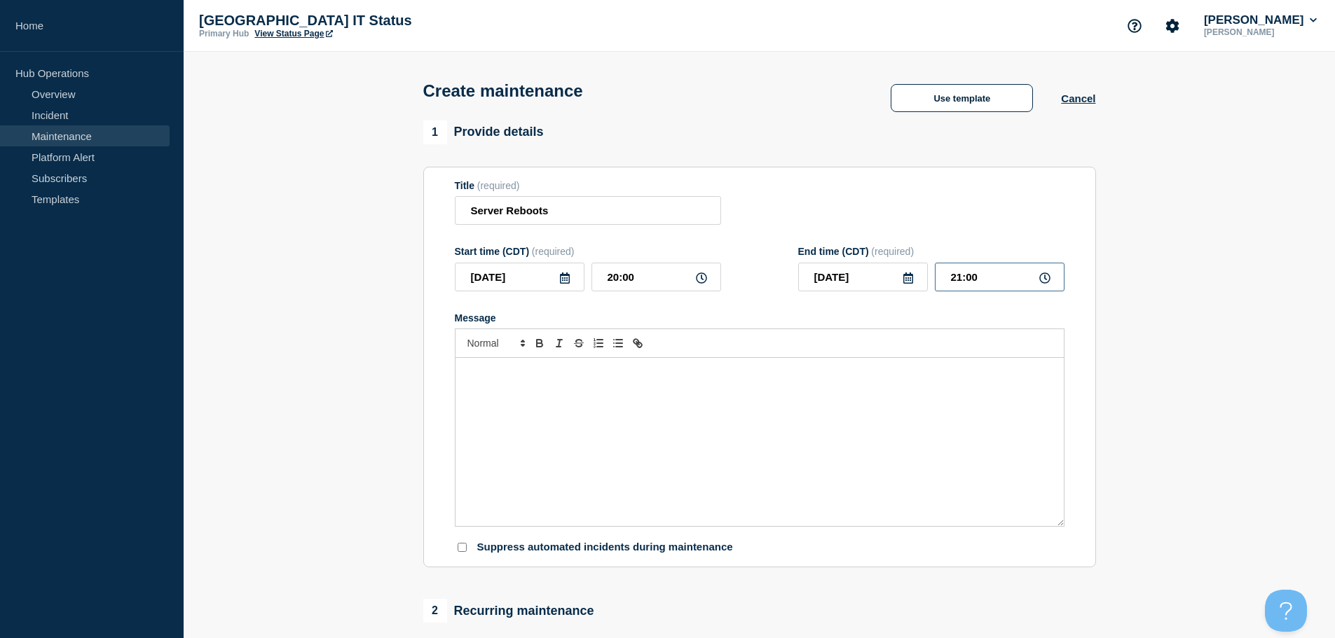
drag, startPoint x: 989, startPoint y: 282, endPoint x: 920, endPoint y: 280, distance: 69.4
click at [920, 280] on div "2025-09-24 21:00" at bounding box center [931, 277] width 266 height 29
type input "22:00"
click at [821, 379] on p "Message" at bounding box center [759, 373] width 587 height 13
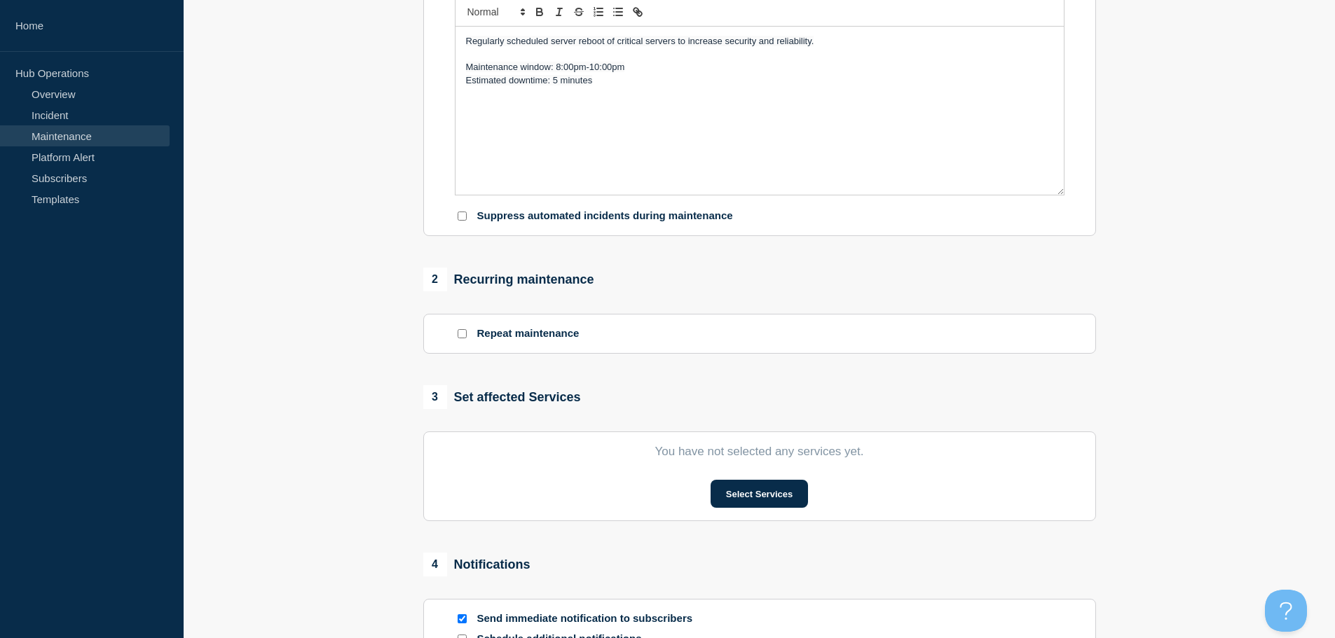
scroll to position [350, 0]
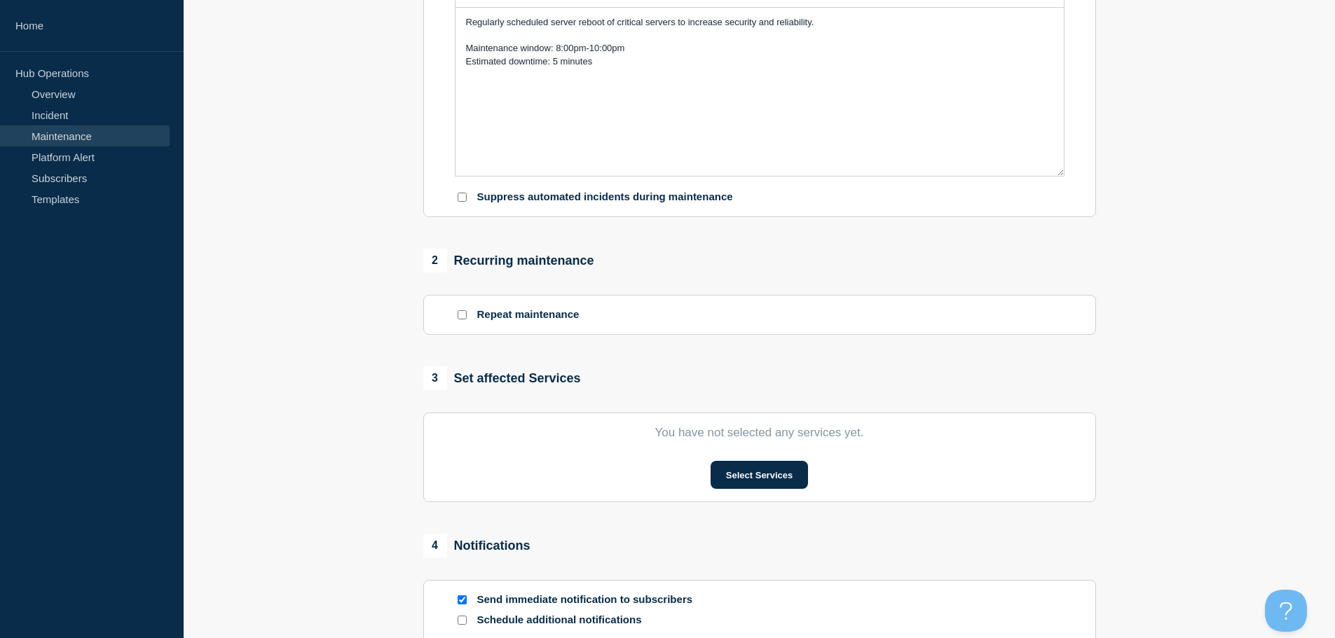
click at [458, 315] on input "Repeat maintenance" at bounding box center [462, 314] width 9 height 9
checkbox input "true"
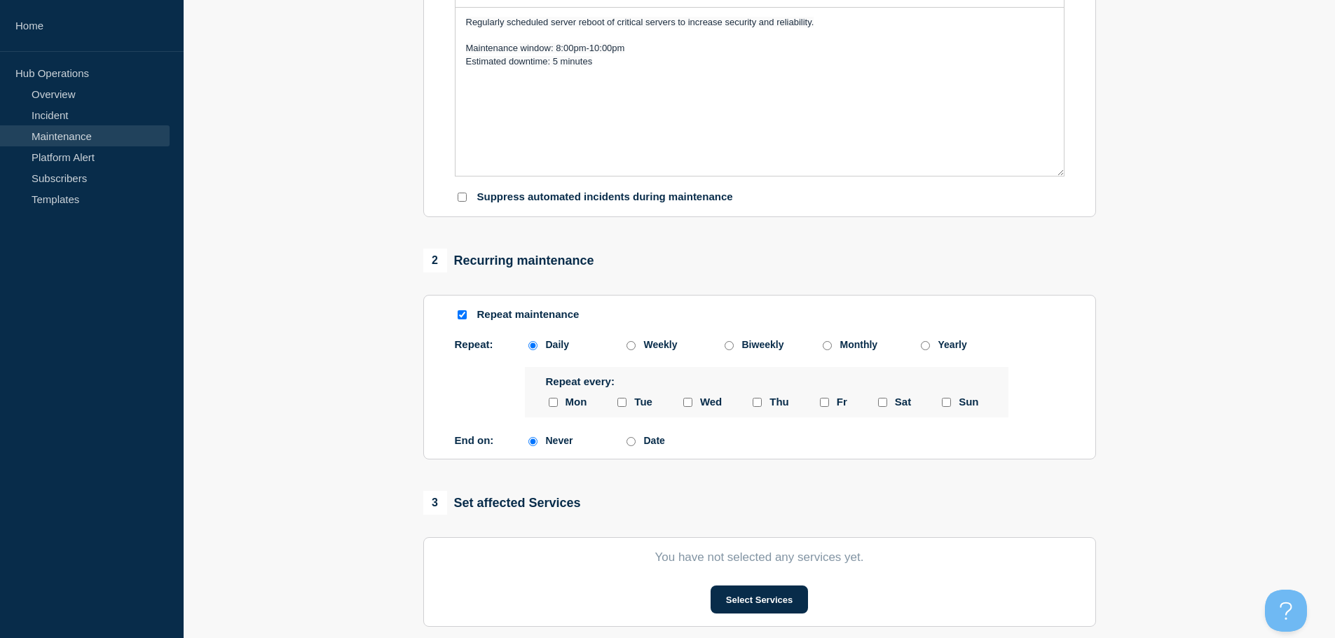
click at [828, 348] on input "Monthly" at bounding box center [827, 345] width 9 height 9
radio input "true"
radio input "false"
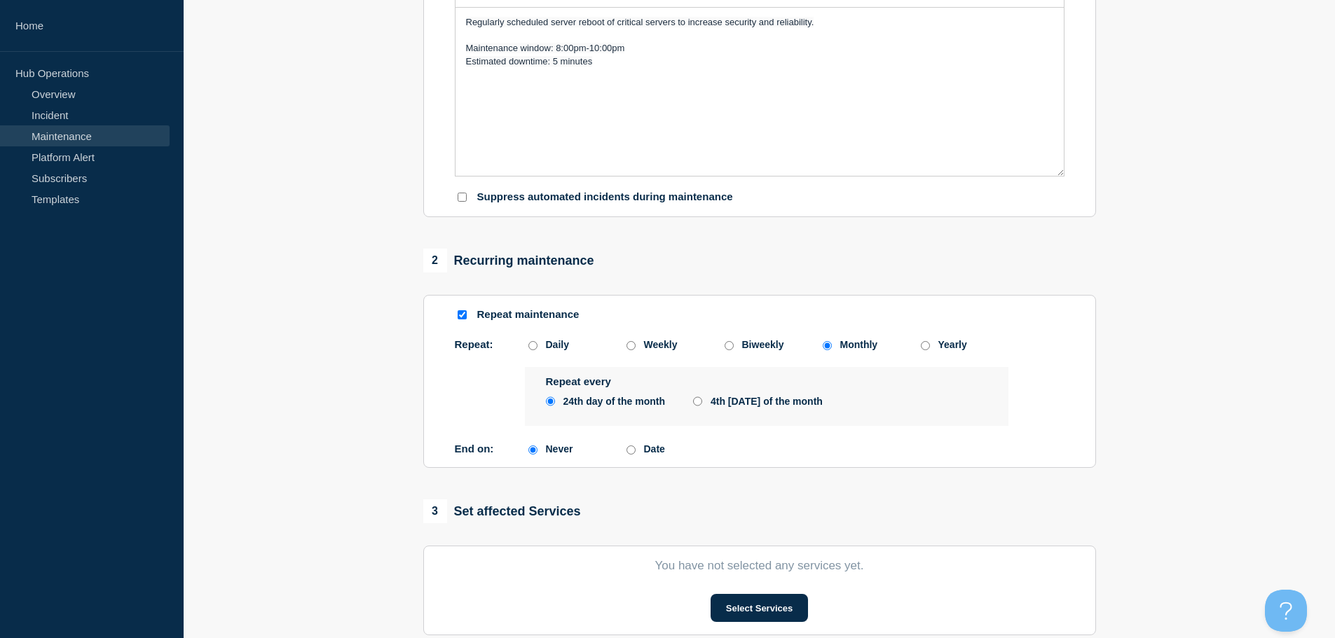
click at [696, 403] on input "4th Wednesday of the month" at bounding box center [697, 401] width 9 height 11
radio input "true"
radio input "false"
click at [629, 452] on input "Date" at bounding box center [631, 450] width 9 height 9
radio input "true"
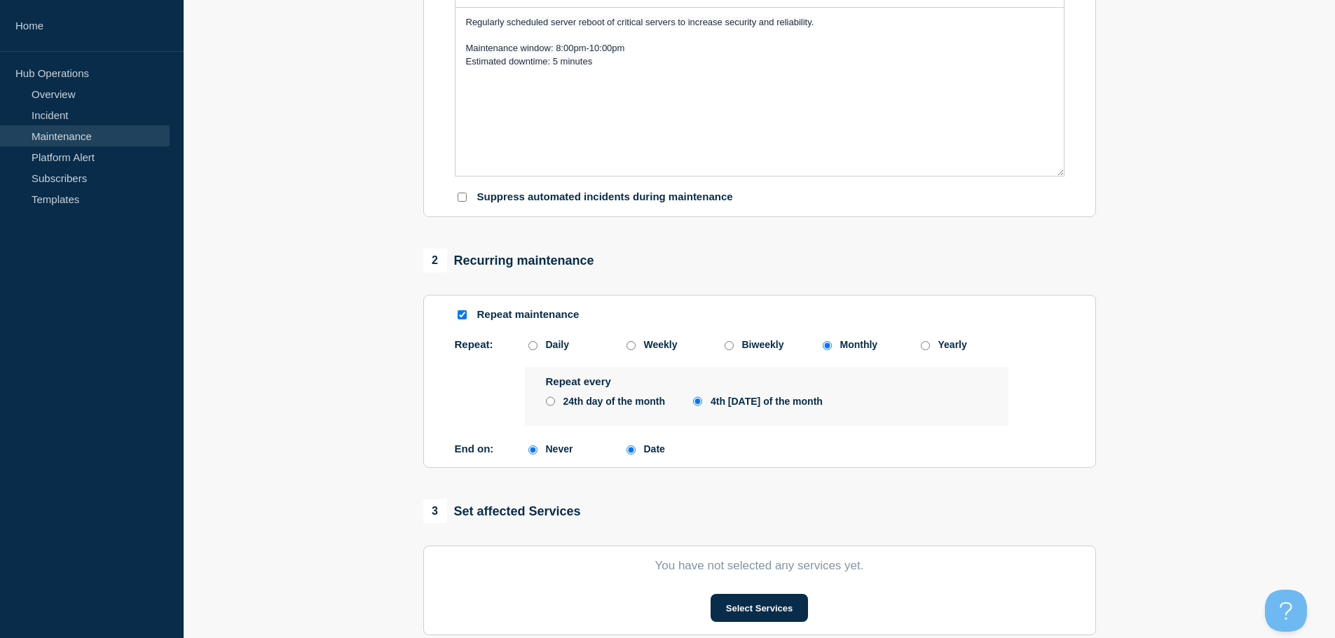
radio input "false"
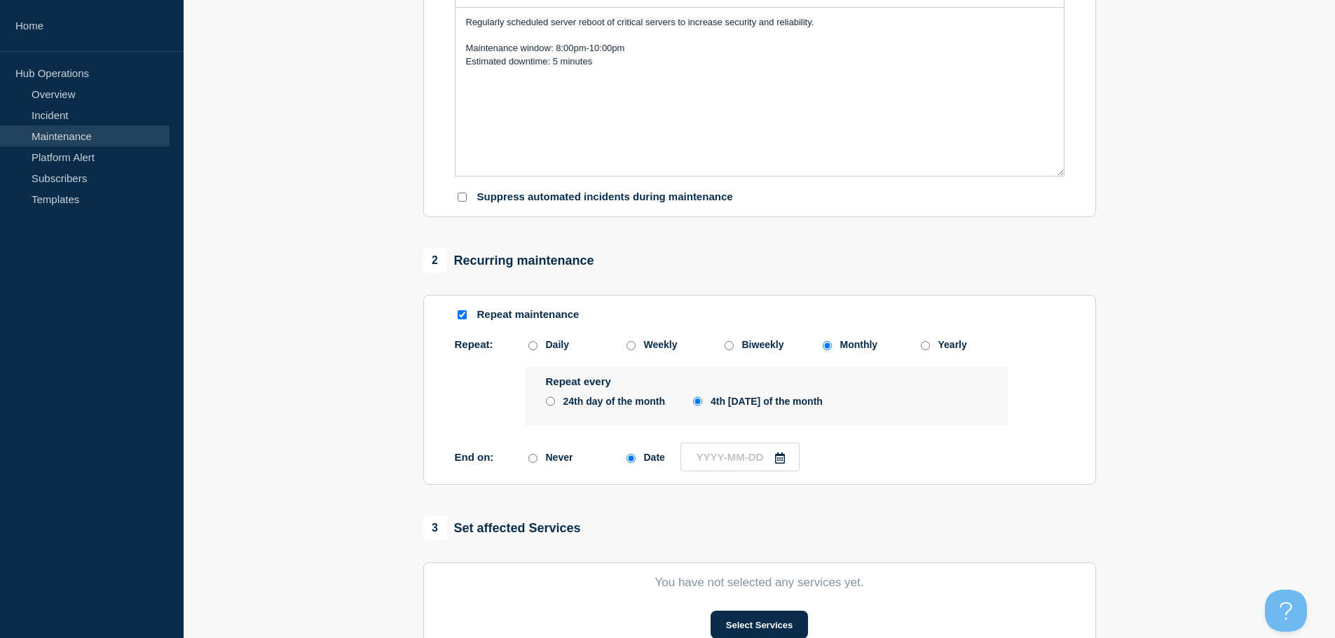
click at [782, 462] on icon at bounding box center [780, 458] width 10 height 11
click at [840, 272] on icon "button" at bounding box center [839, 267] width 17 height 17
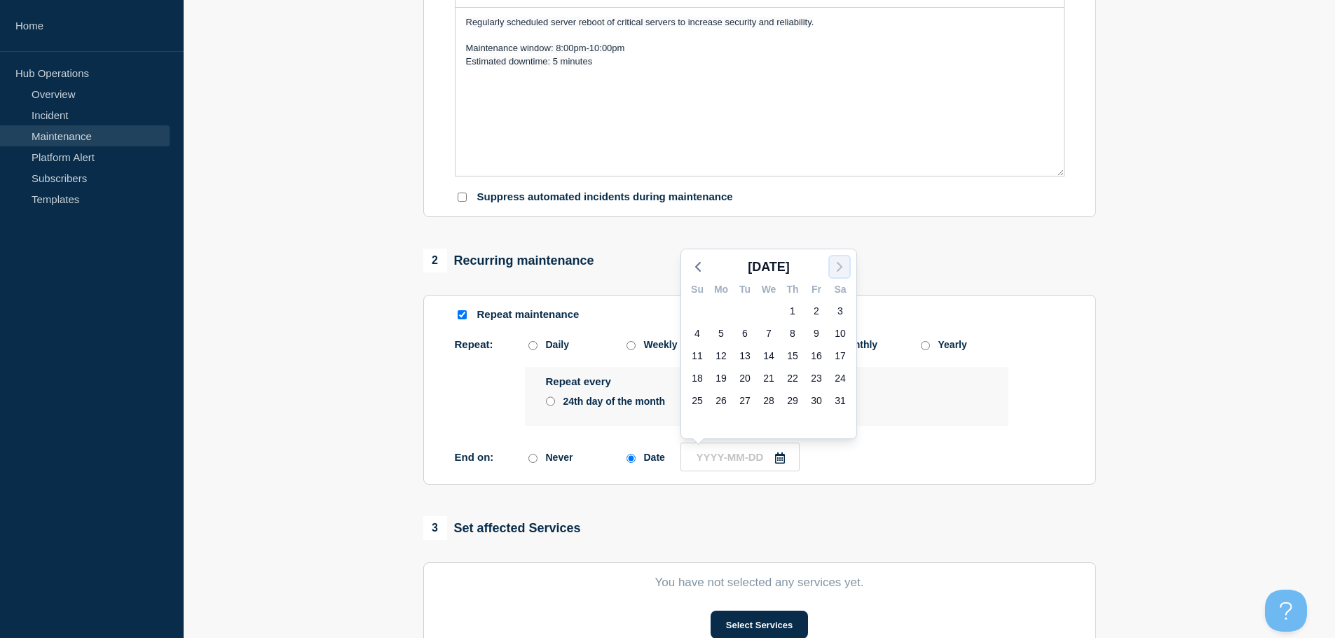
click at [840, 272] on icon "button" at bounding box center [839, 267] width 17 height 17
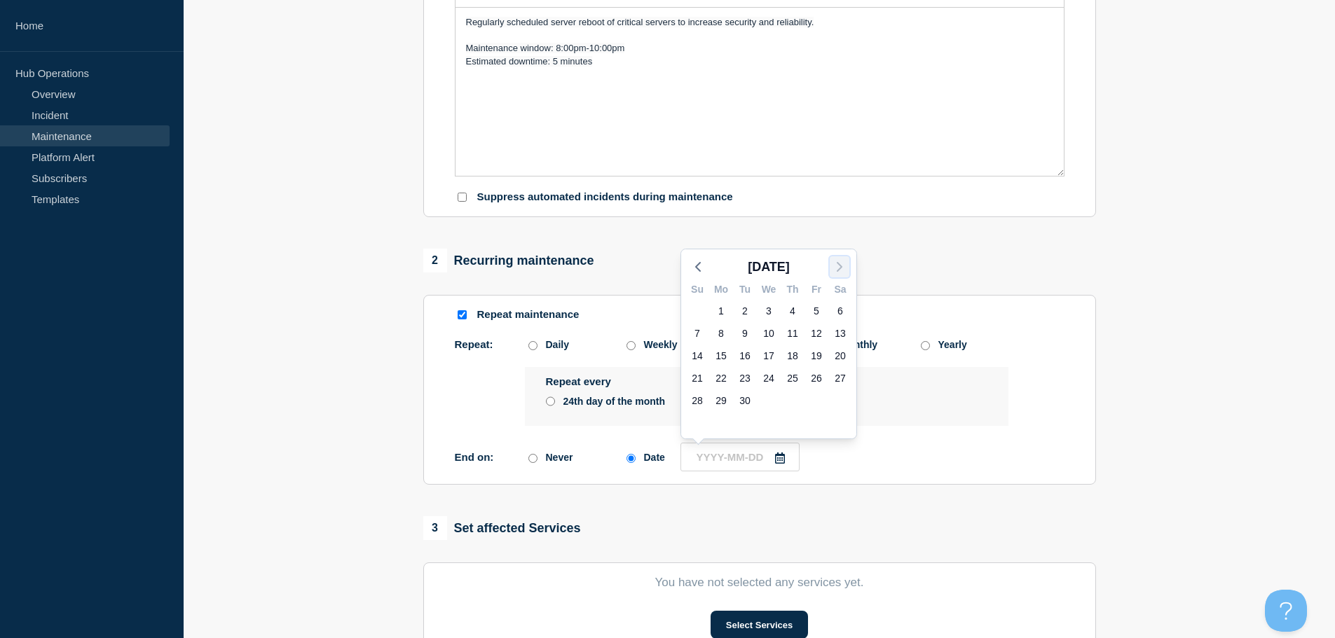
click at [840, 272] on icon "button" at bounding box center [839, 267] width 17 height 17
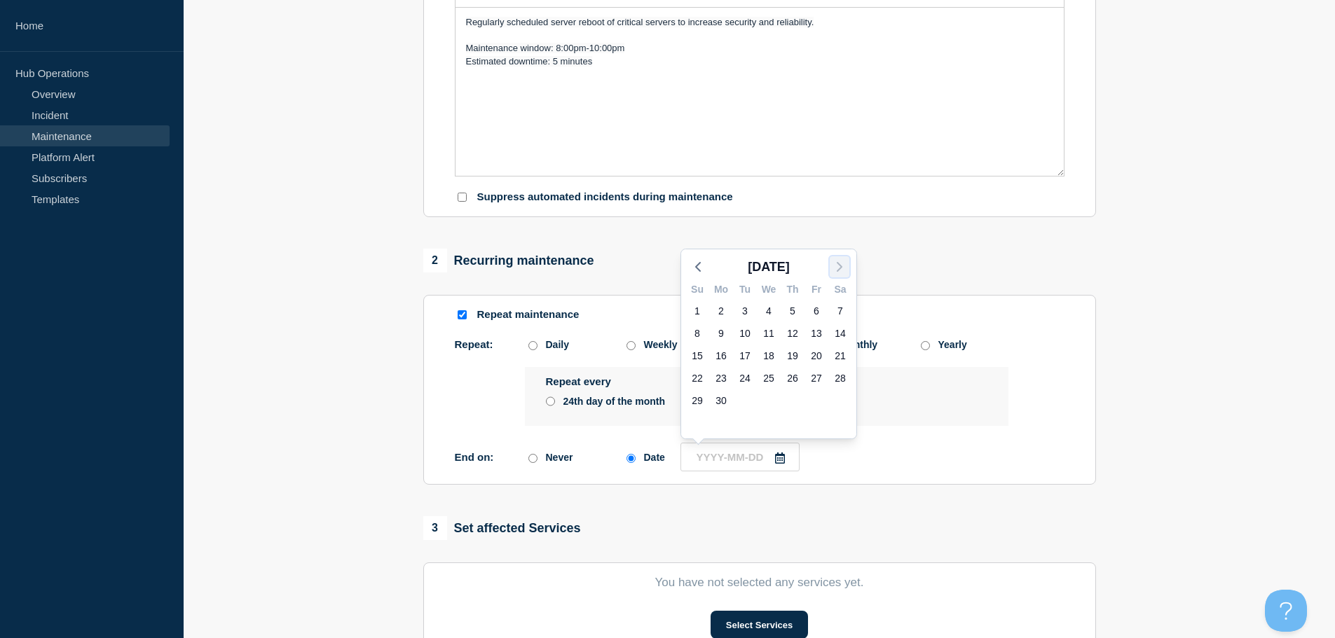
click at [840, 272] on icon "button" at bounding box center [839, 267] width 17 height 17
click at [795, 404] on div "31" at bounding box center [793, 401] width 20 height 20
type input "2026-12-31"
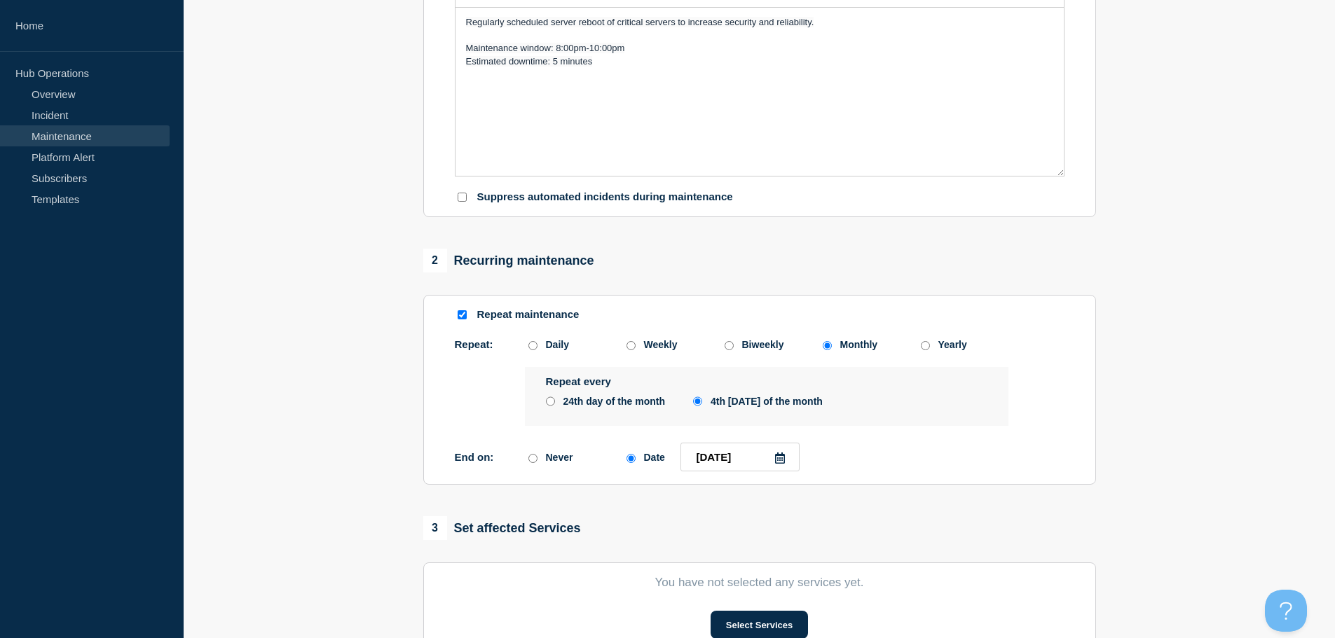
click at [1143, 346] on section "1 Provide details Title (required) Server Reboots Start time (CDT) (required) 2…" at bounding box center [759, 331] width 1151 height 1123
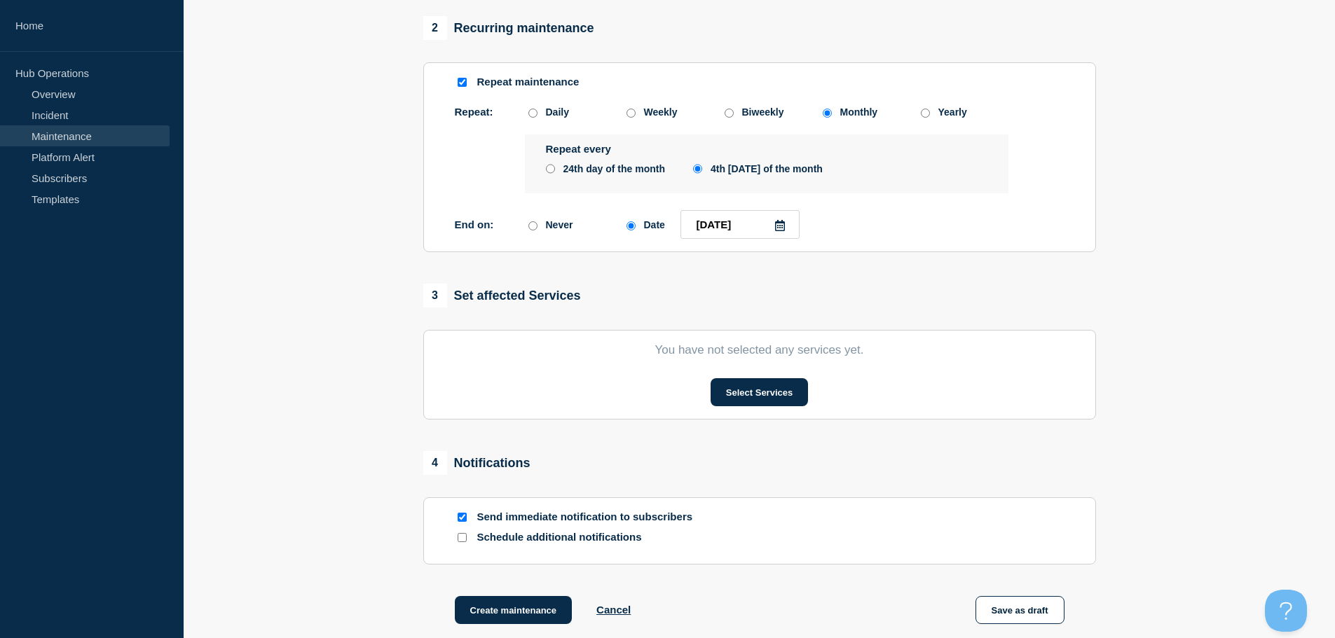
scroll to position [631, 0]
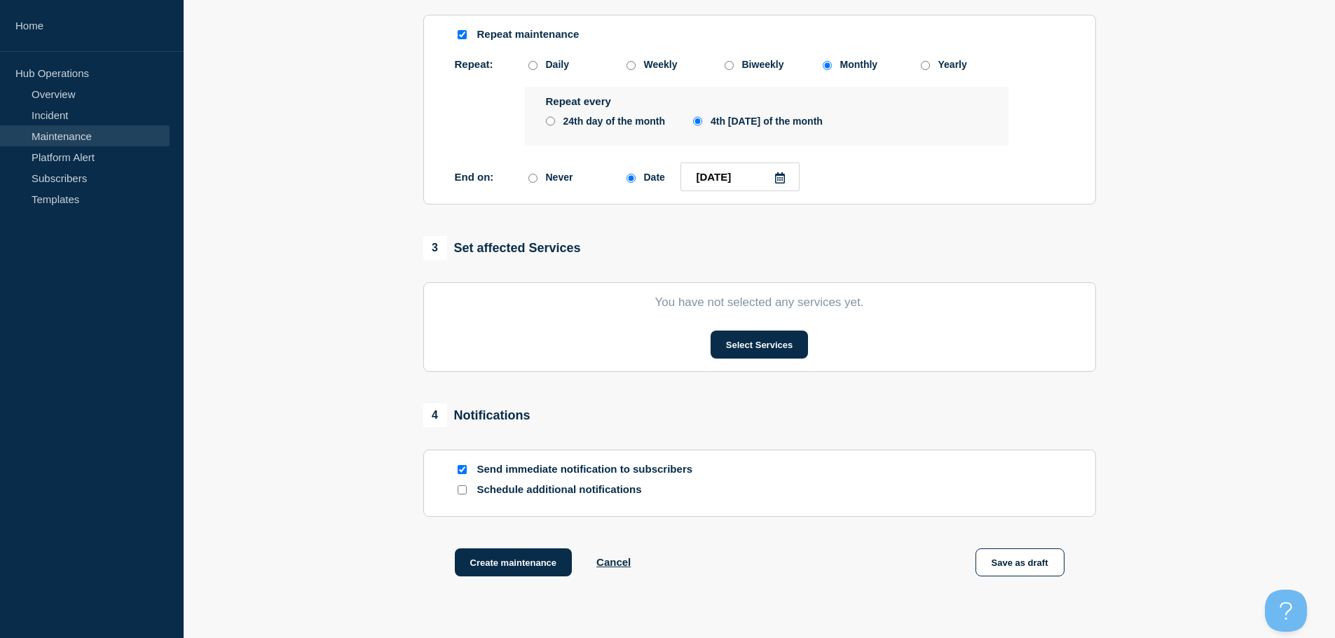
click at [460, 473] on input "Send immediate notification to subscribers" at bounding box center [462, 469] width 9 height 9
checkbox input "false"
click at [744, 353] on button "Select Services" at bounding box center [759, 345] width 97 height 28
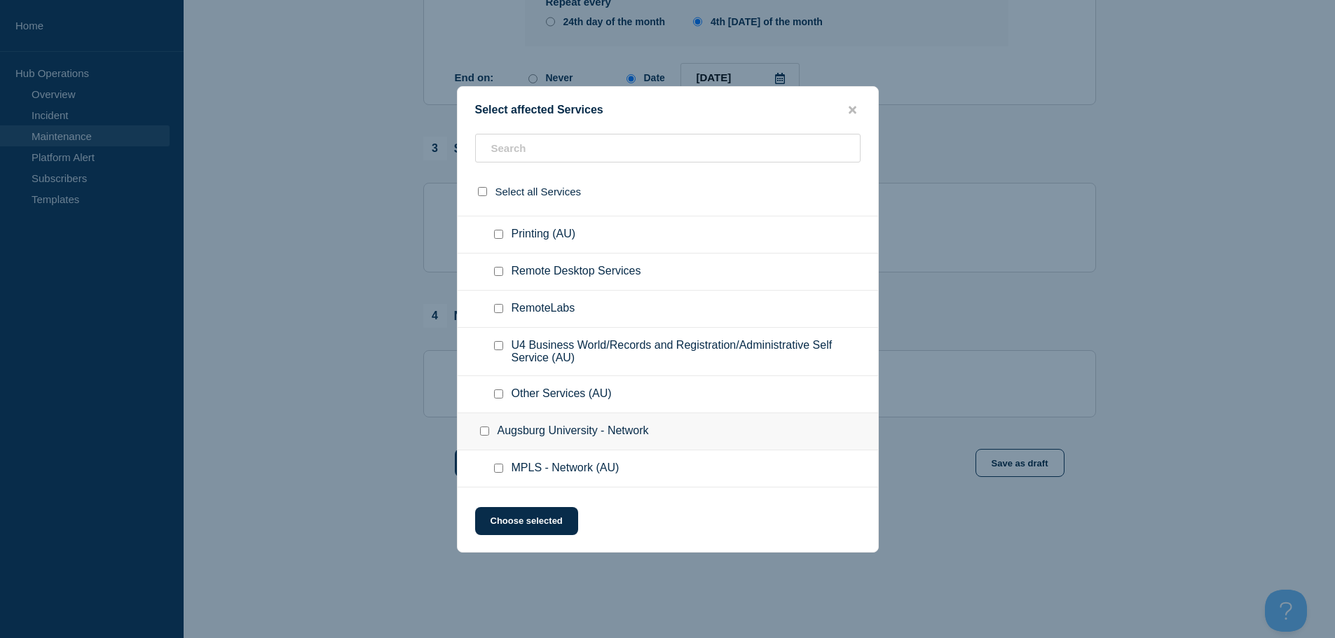
scroll to position [459, 0]
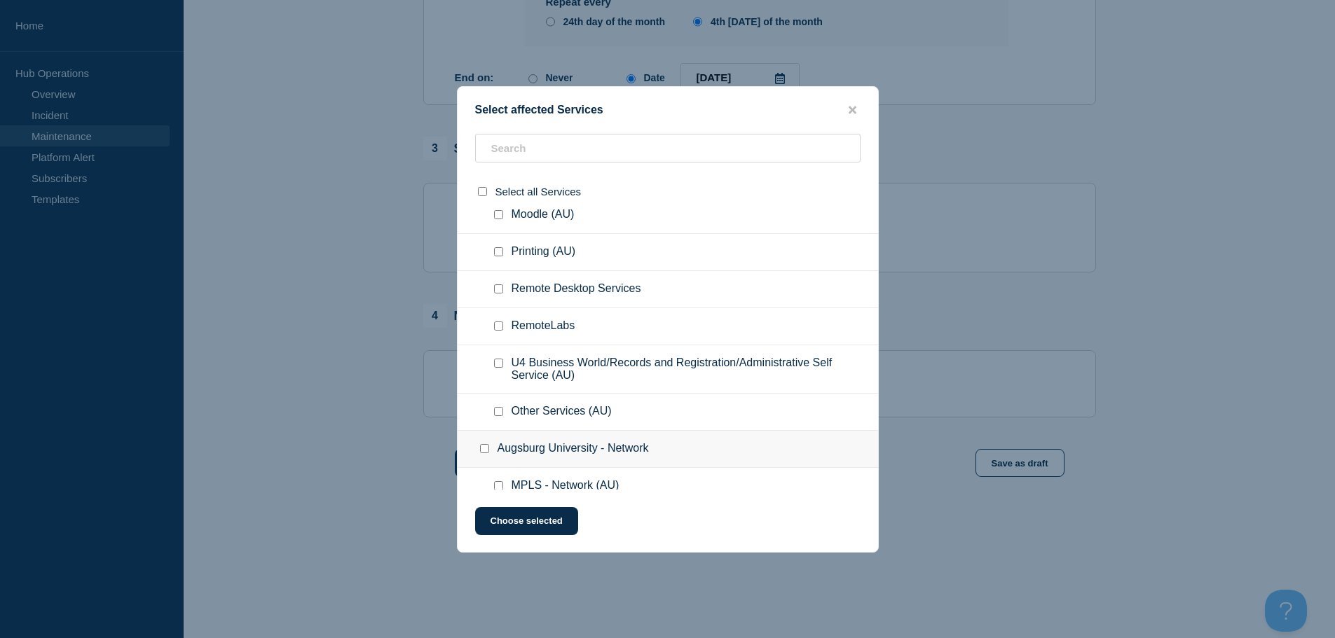
click at [496, 412] on input "Other Services (AU) checkbox" at bounding box center [498, 411] width 9 height 9
checkbox input "true"
click at [498, 363] on input "U4 Business World/Records and Registration/Administrative Self Service (AU) che…" at bounding box center [498, 363] width 9 height 9
checkbox input "true"
click at [499, 323] on input "RemoteLabs checkbox" at bounding box center [498, 326] width 9 height 9
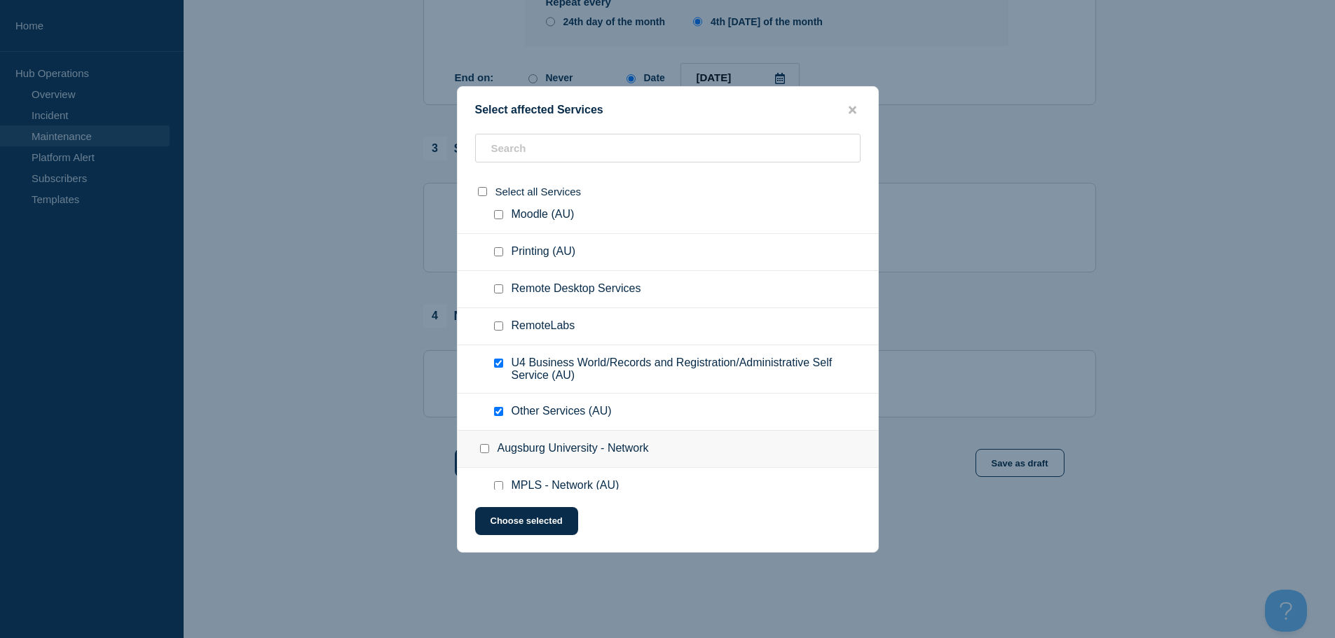
checkbox input "true"
click at [498, 291] on input "Remote Desktop Services checkbox" at bounding box center [498, 289] width 9 height 9
checkbox input "true"
click at [494, 251] on input "Printing (AU) checkbox" at bounding box center [498, 251] width 9 height 9
checkbox input "true"
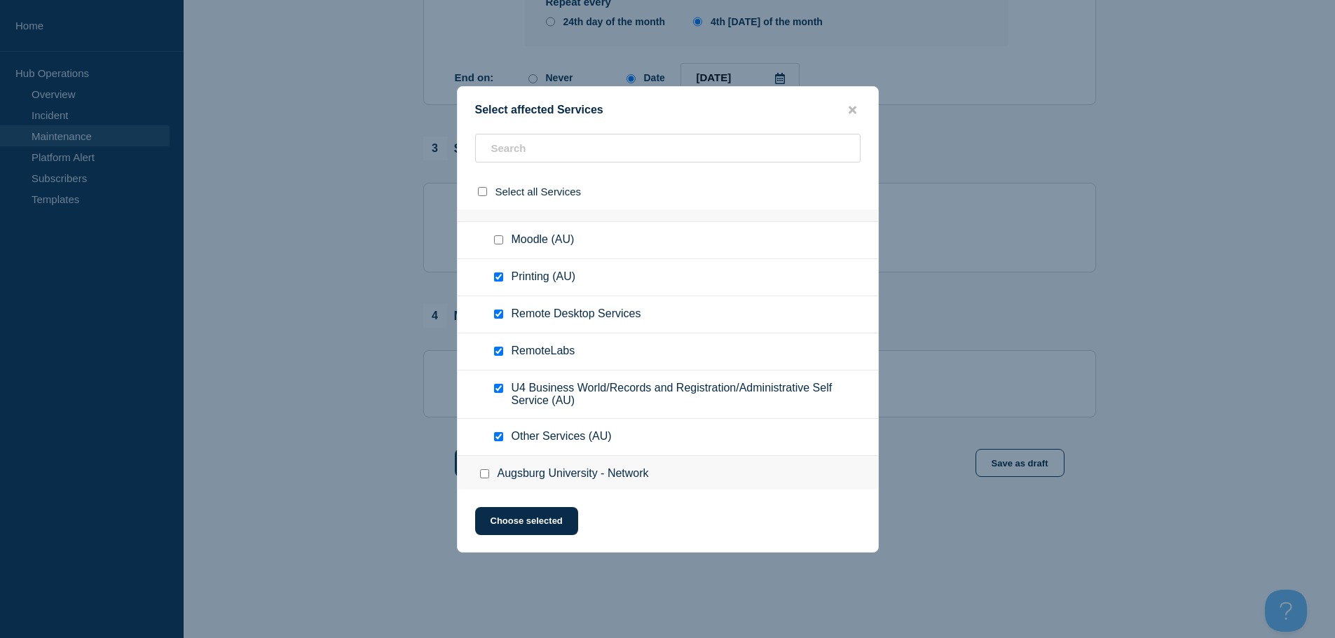
scroll to position [389, 0]
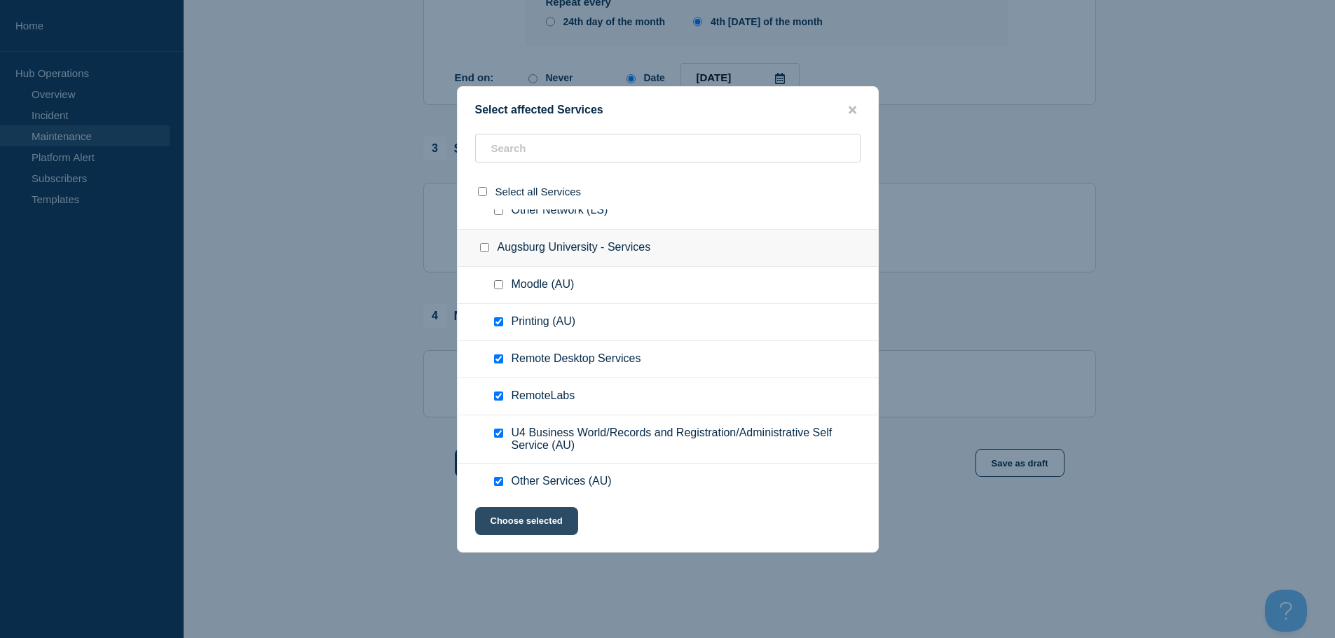
click at [529, 525] on button "Choose selected" at bounding box center [526, 521] width 103 height 28
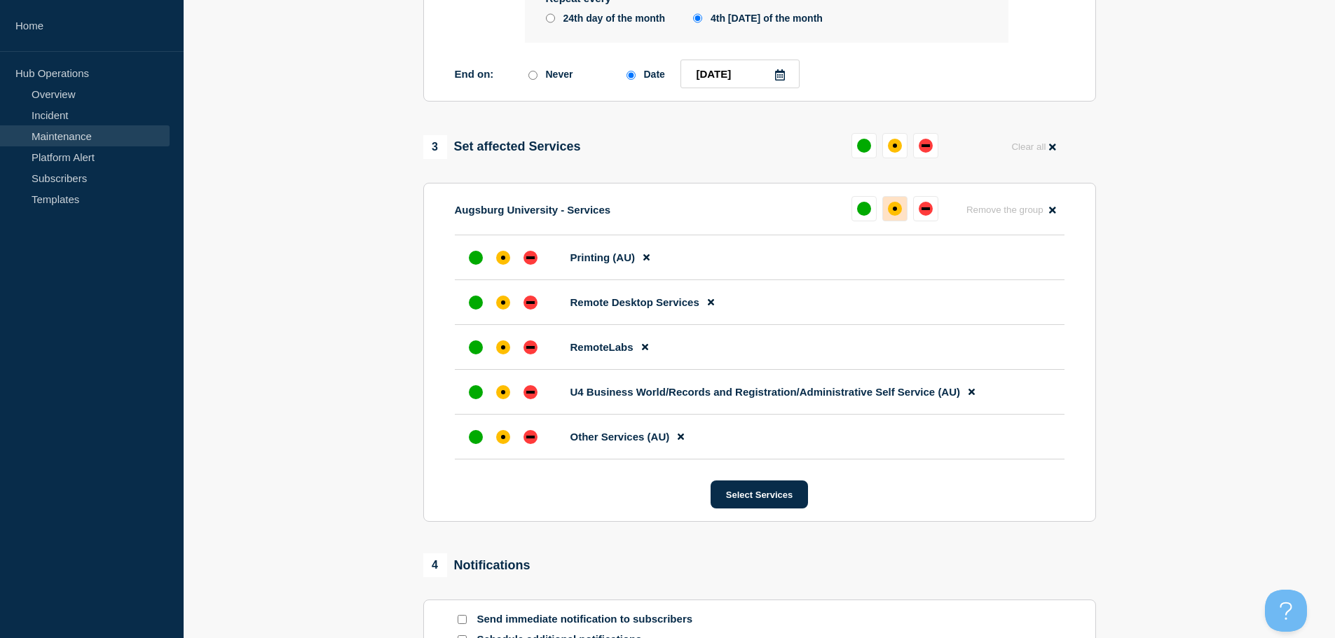
click at [895, 211] on div "affected" at bounding box center [895, 209] width 4 height 4
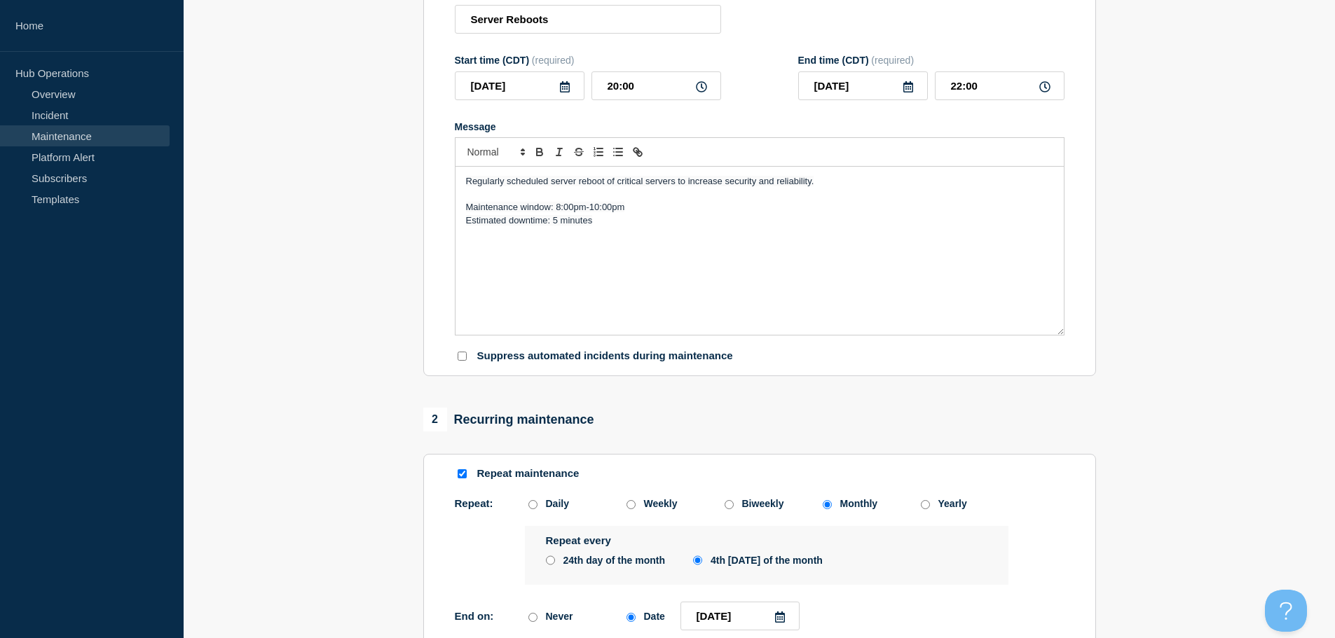
scroll to position [103, 0]
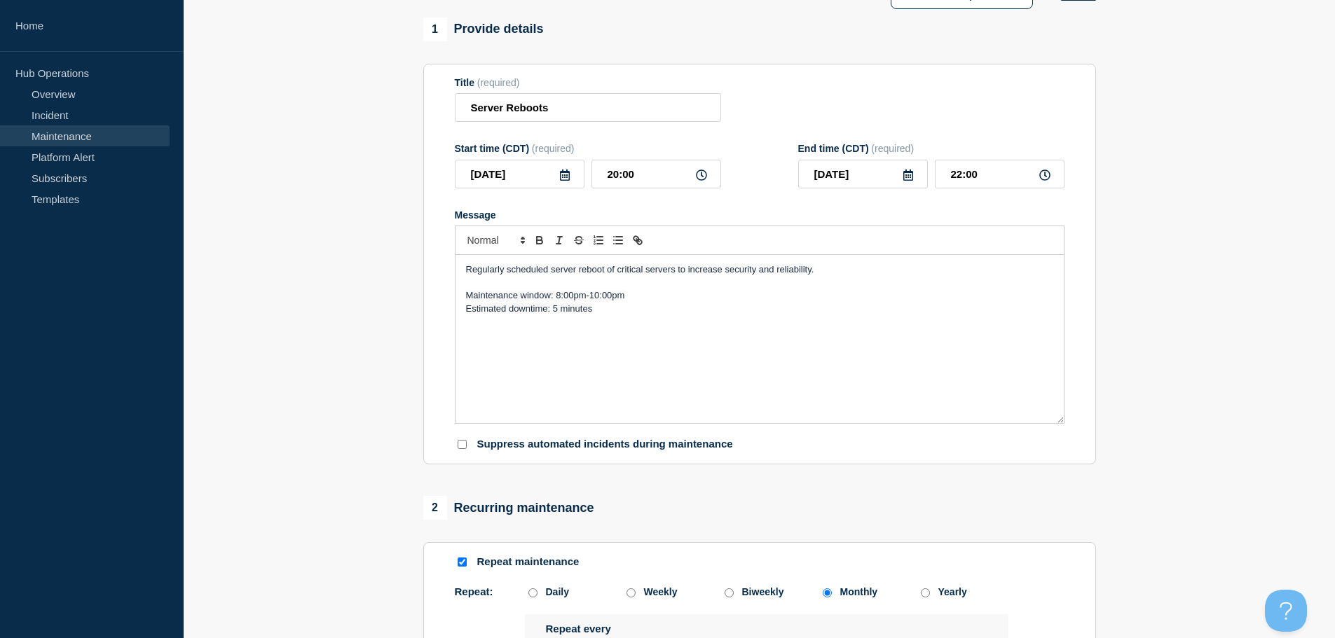
click at [578, 273] on span "Regularly scheduled server reboot of critical servers to increase security and …" at bounding box center [640, 269] width 348 height 11
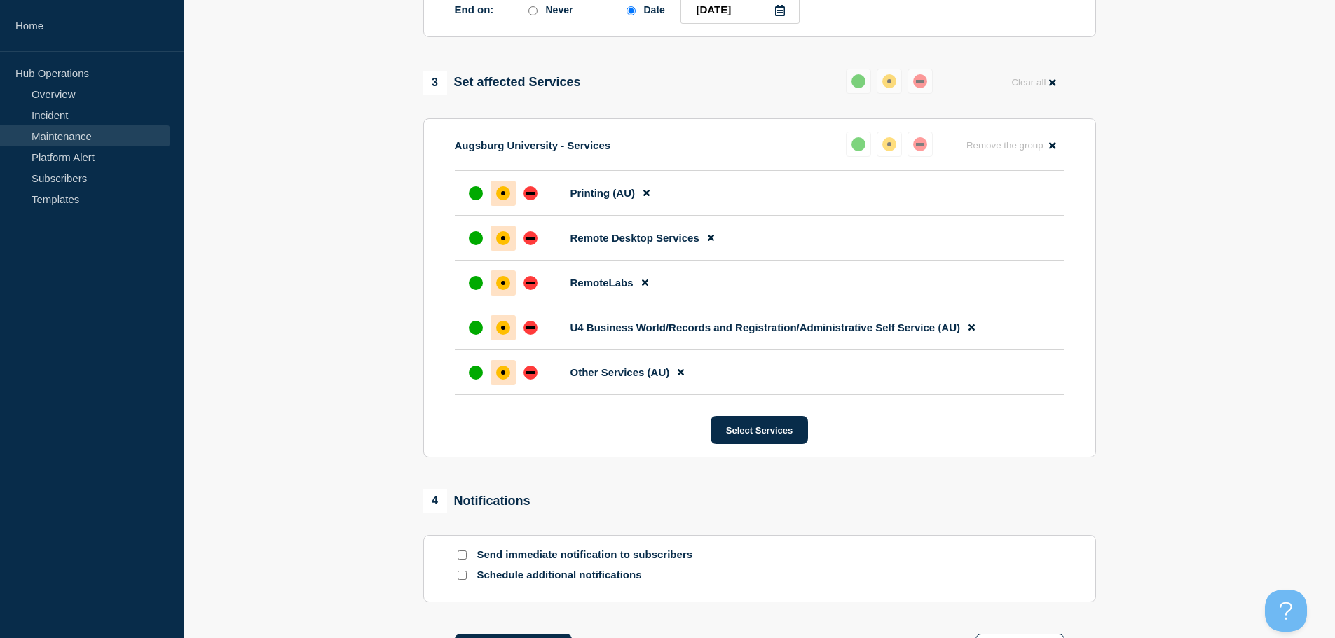
scroll to position [981, 0]
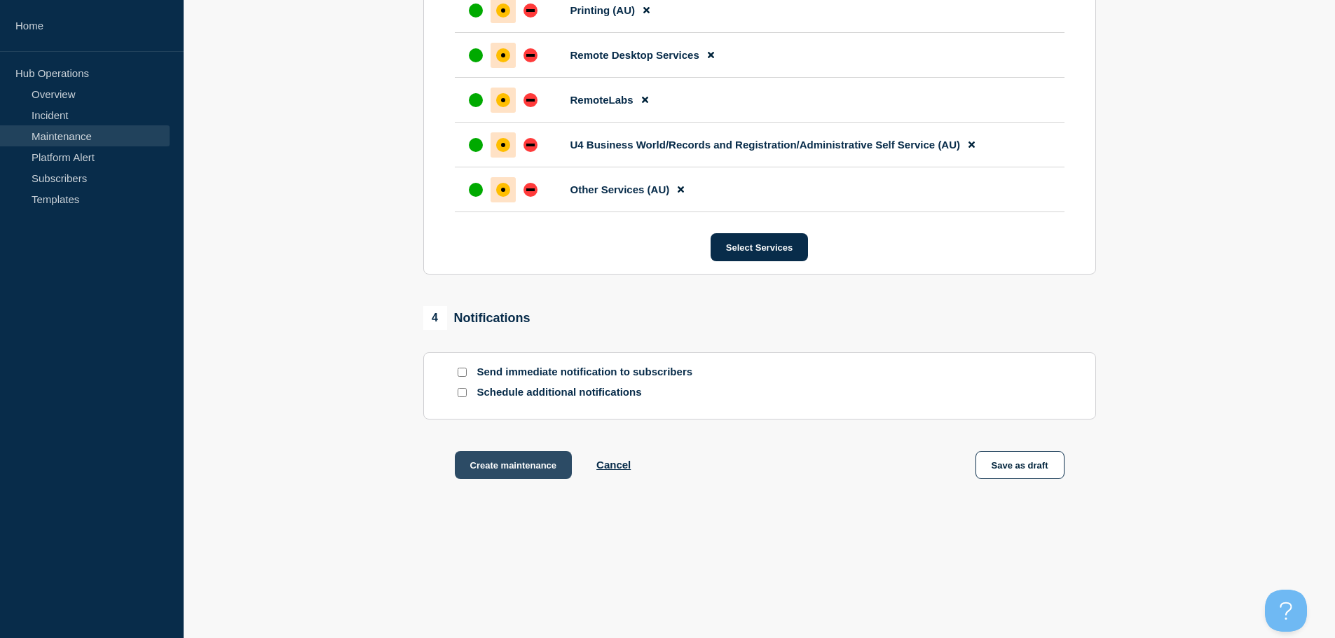
click at [496, 474] on button "Create maintenance" at bounding box center [514, 465] width 118 height 28
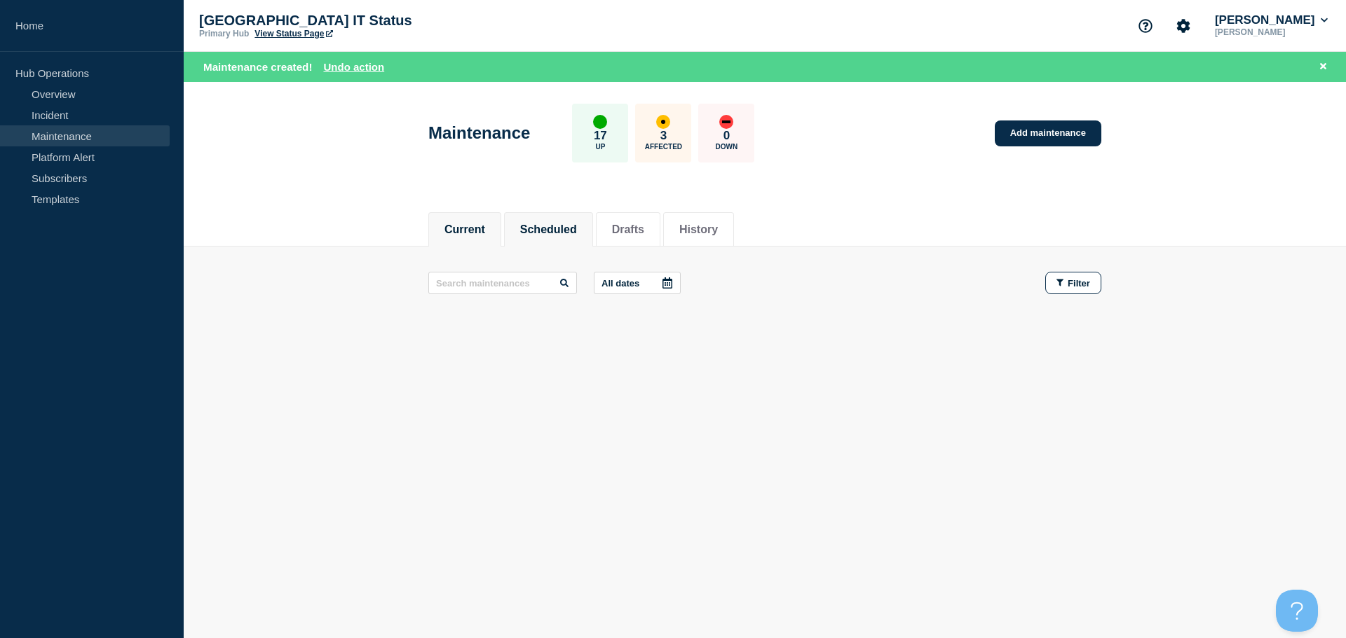
click at [552, 229] on button "Scheduled" at bounding box center [548, 230] width 57 height 13
